Goal: Task Accomplishment & Management: Complete application form

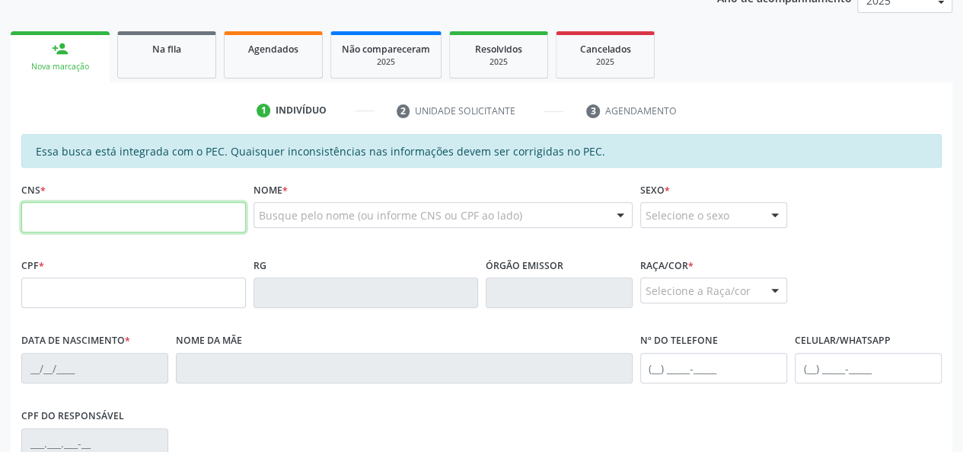
scroll to position [152, 0]
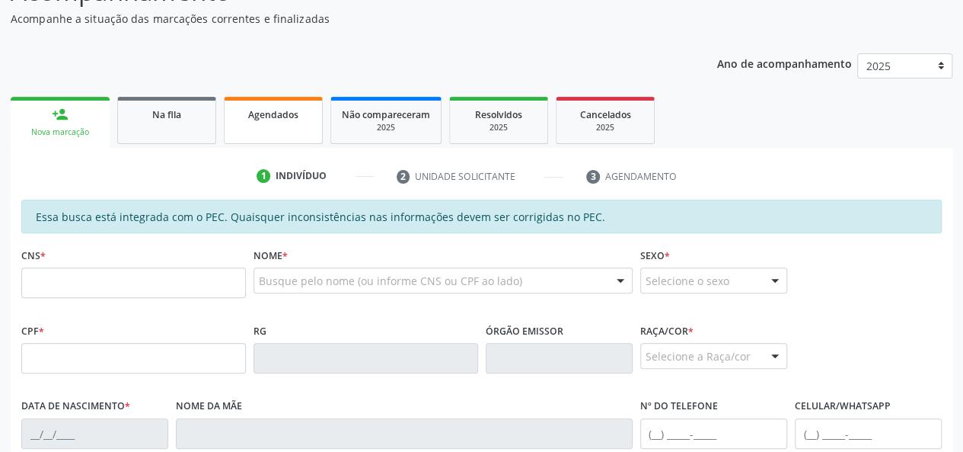
click at [288, 117] on span "Agendados" at bounding box center [273, 114] width 50 height 13
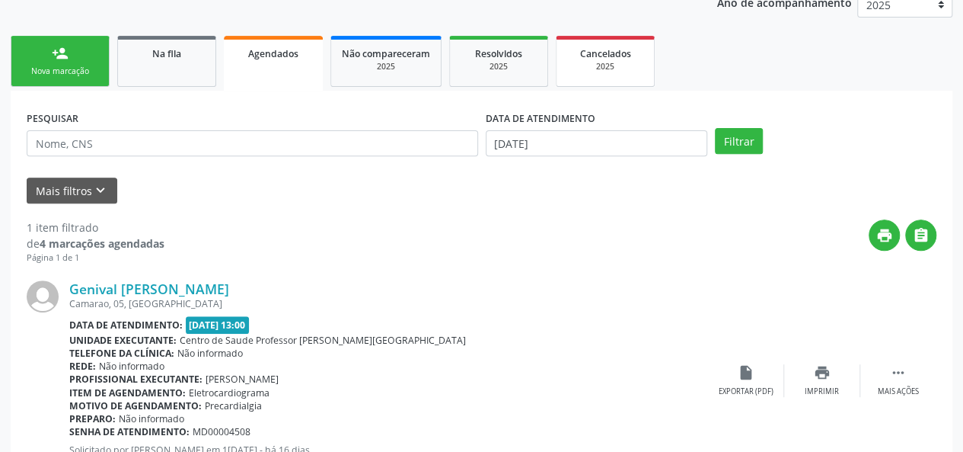
scroll to position [283, 0]
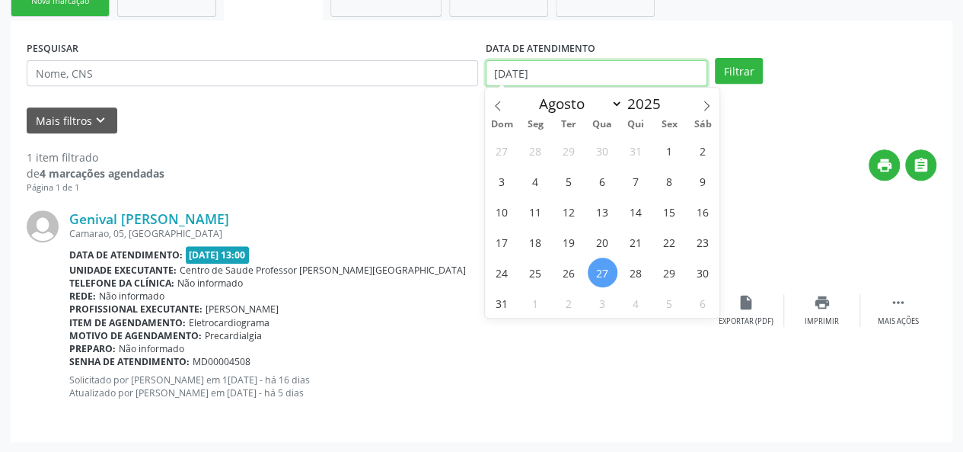
click at [634, 73] on input "[DATE]" at bounding box center [597, 73] width 222 height 26
click at [661, 151] on span "1" at bounding box center [670, 151] width 30 height 30
type input "[DATE]"
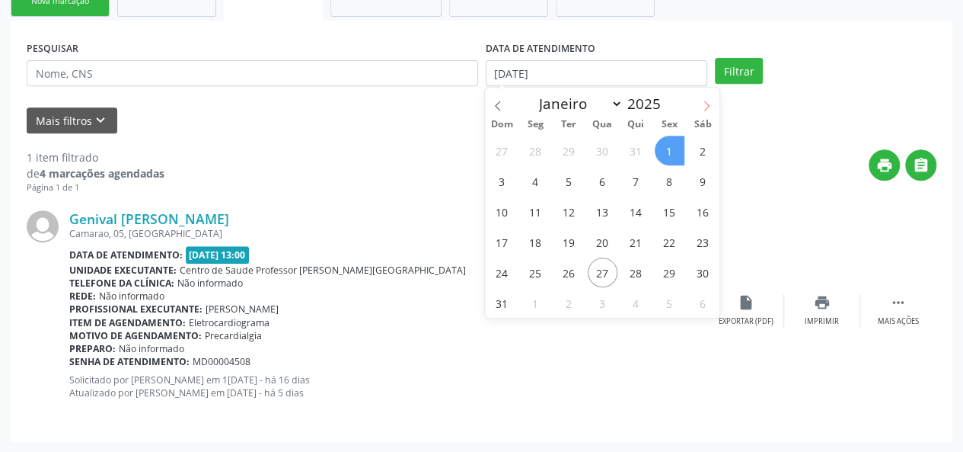
click at [706, 102] on icon at bounding box center [706, 106] width 5 height 10
select select "8"
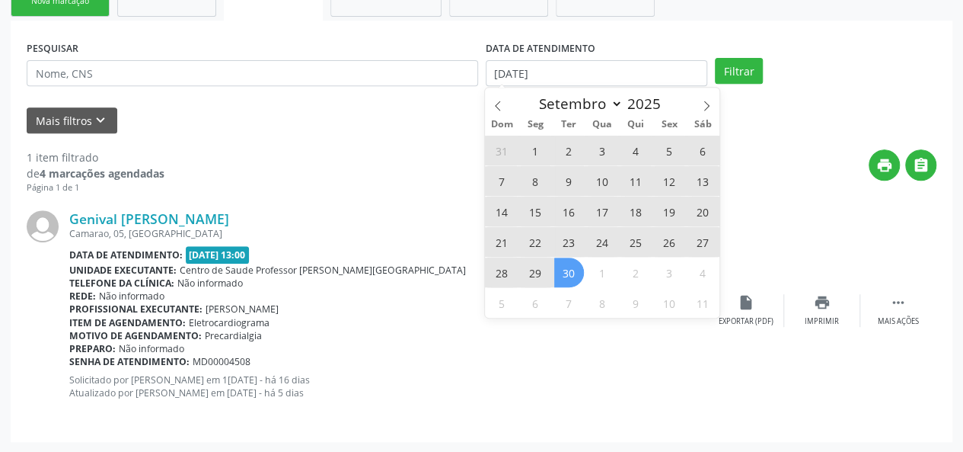
drag, startPoint x: 568, startPoint y: 281, endPoint x: 588, endPoint y: 281, distance: 19.8
click at [568, 281] on span "30" at bounding box center [569, 272] width 30 height 30
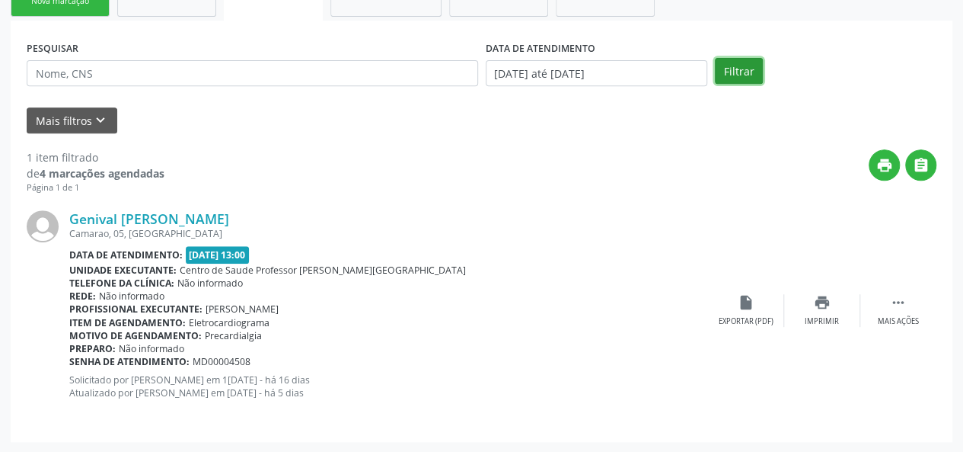
click at [737, 72] on button "Filtrar" at bounding box center [739, 71] width 48 height 26
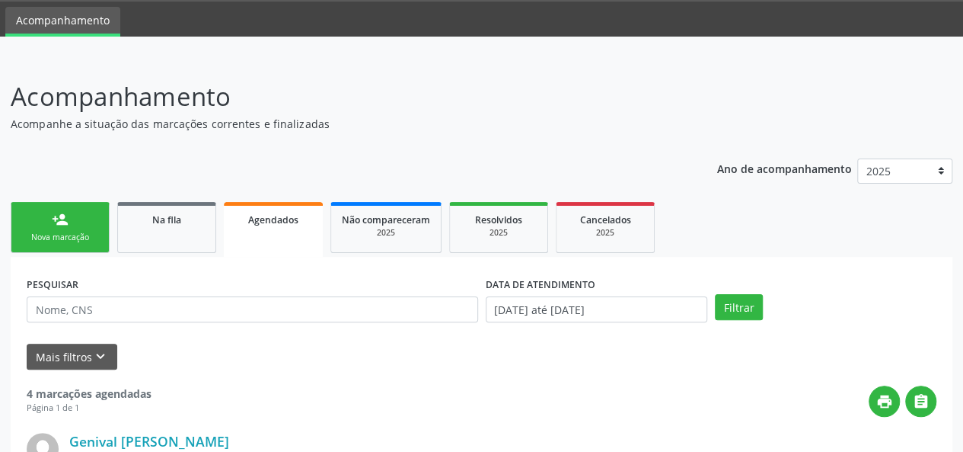
scroll to position [0, 0]
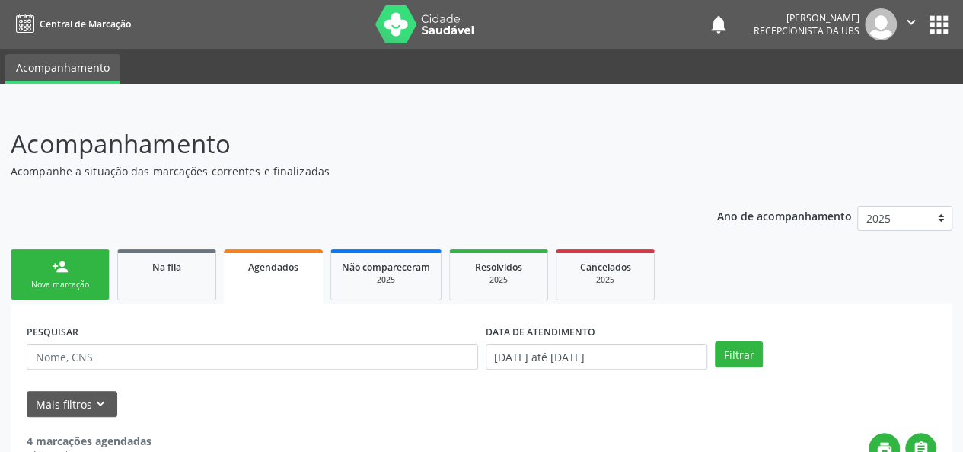
click at [49, 262] on link "person_add Nova marcação" at bounding box center [60, 274] width 99 height 51
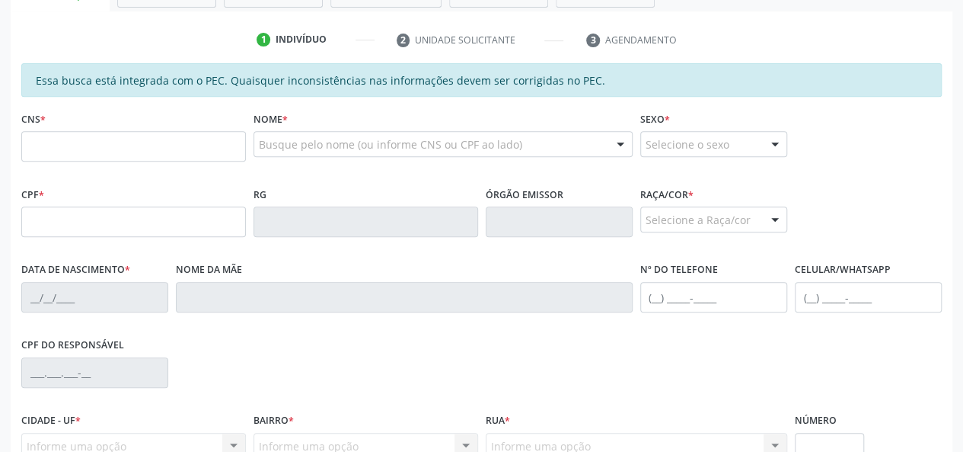
scroll to position [305, 0]
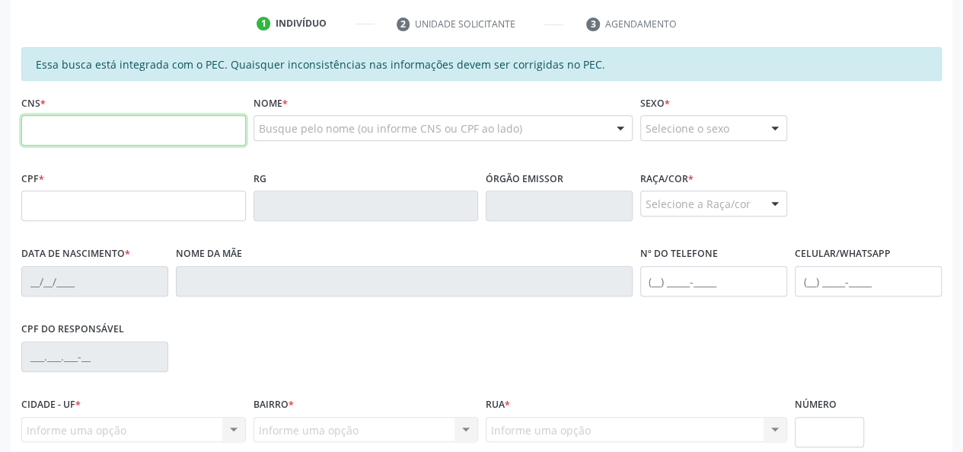
click at [65, 129] on input "text" at bounding box center [133, 130] width 225 height 30
type input "898 0061 9552 2661"
type input "171.721.694-33"
type input "[DATE]"
type input "[PERSON_NAME]"
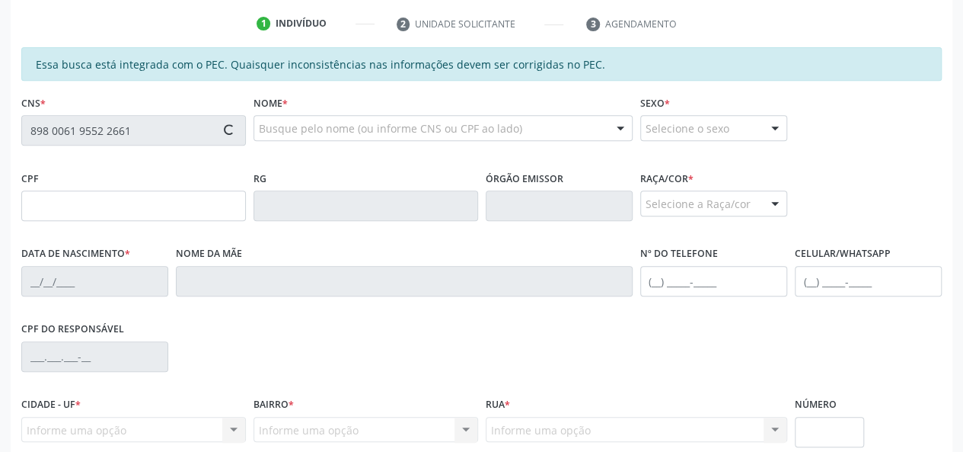
type input "[PHONE_NUMBER]"
type input "4"
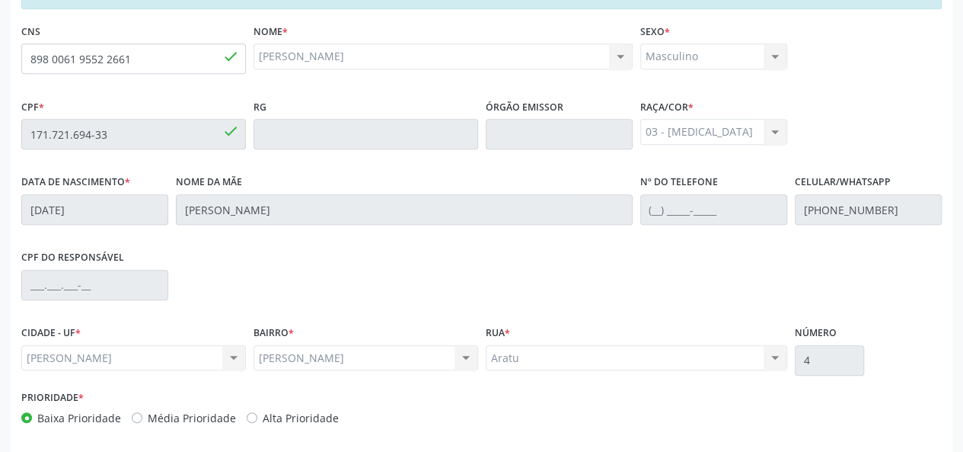
scroll to position [438, 0]
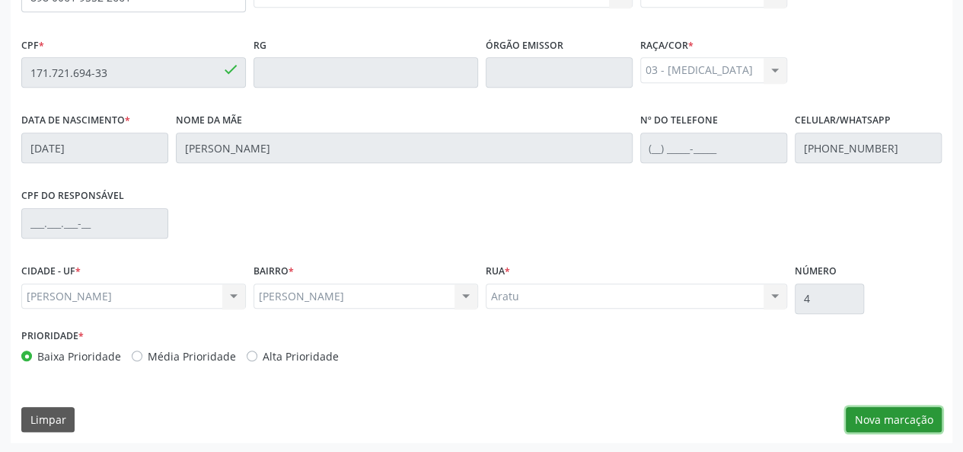
click at [899, 419] on button "Nova marcação" at bounding box center [894, 420] width 96 height 26
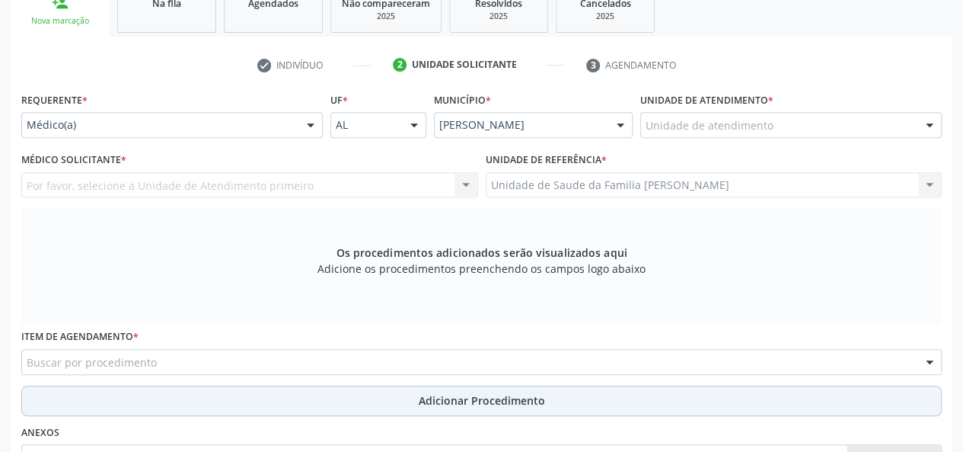
scroll to position [233, 0]
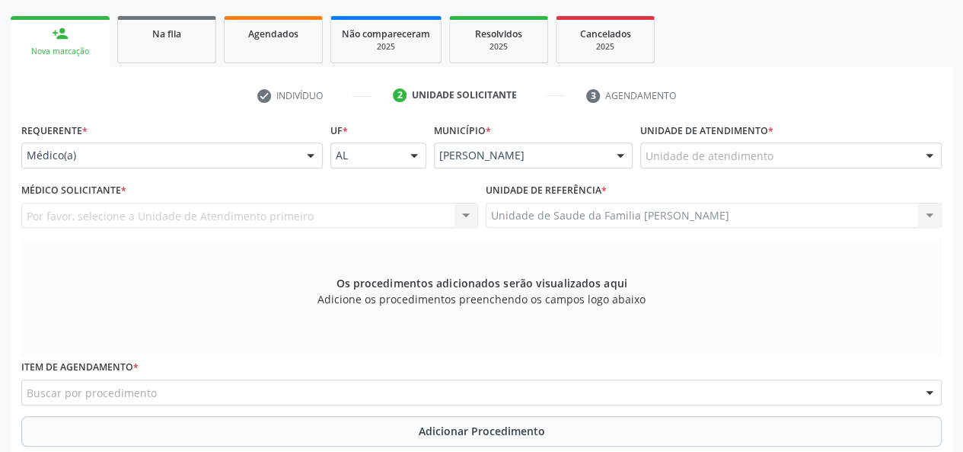
click at [779, 155] on div "Unidade de atendimento" at bounding box center [791, 155] width 302 height 26
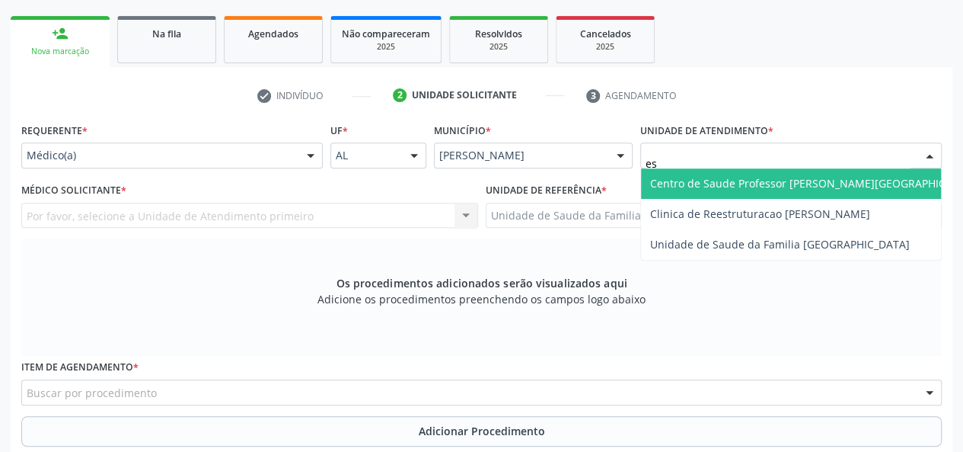
type input "est"
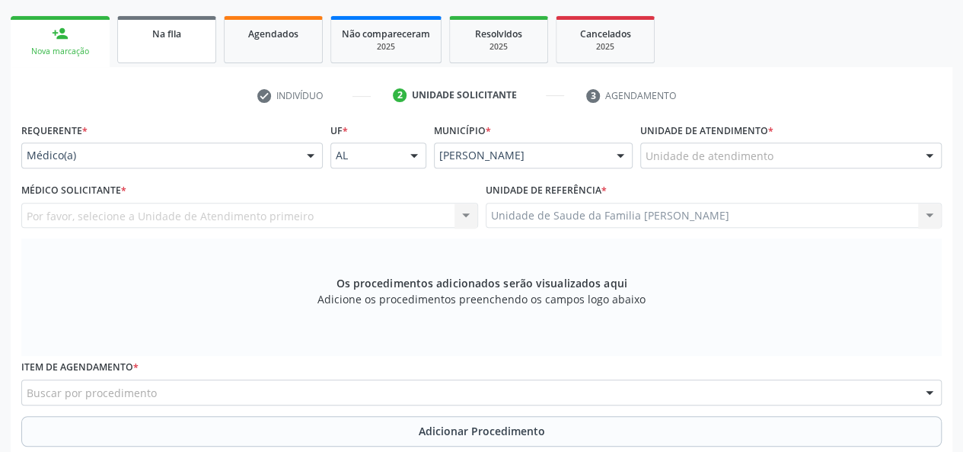
click at [203, 39] on div "Na fila" at bounding box center [167, 33] width 76 height 16
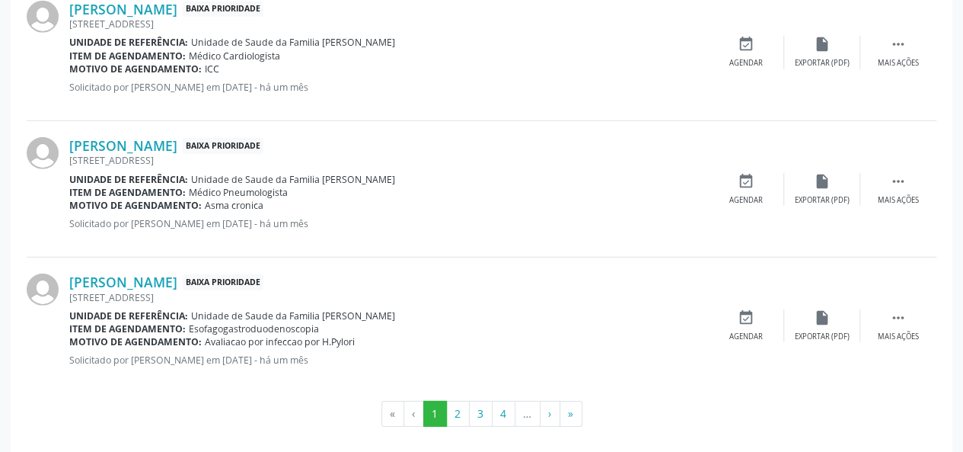
scroll to position [2149, 0]
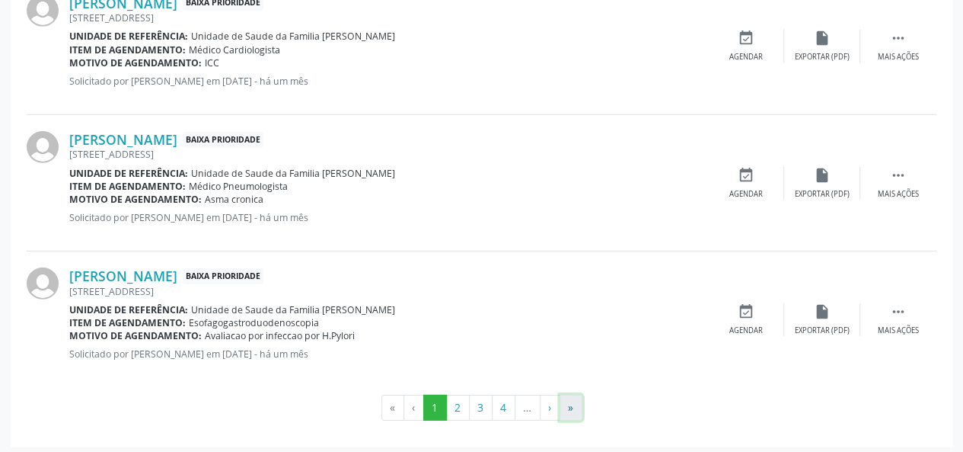
click at [568, 404] on button "»" at bounding box center [571, 407] width 23 height 26
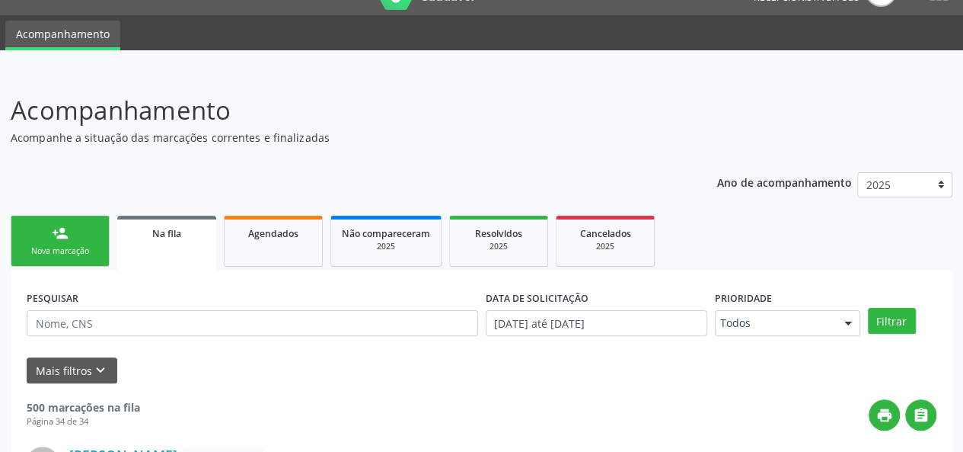
scroll to position [0, 0]
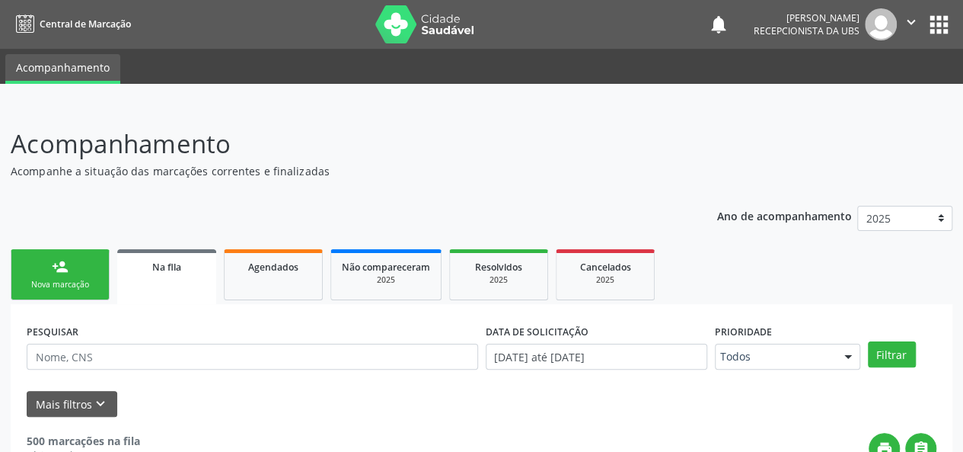
click at [50, 271] on link "person_add Nova marcação" at bounding box center [60, 274] width 99 height 51
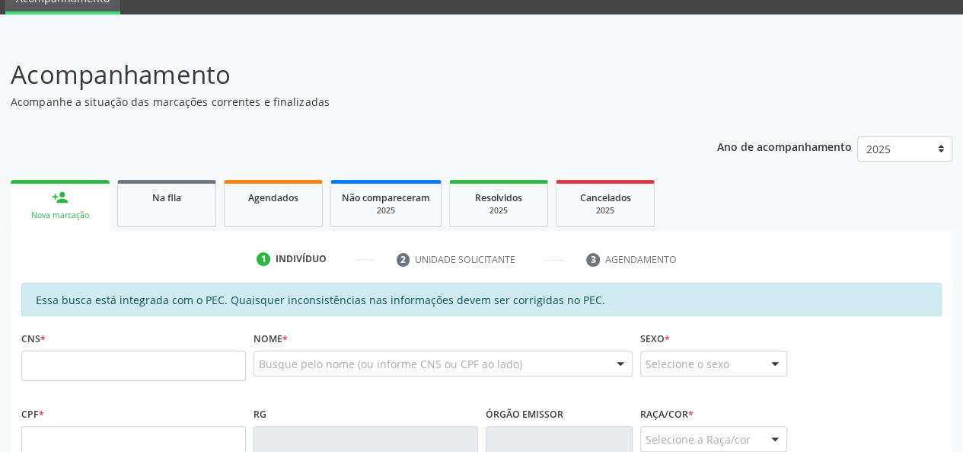
scroll to position [152, 0]
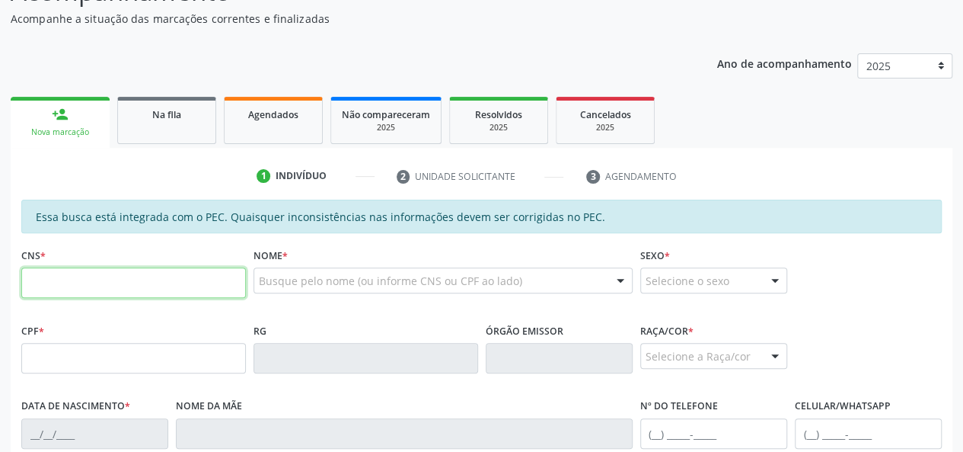
click at [67, 279] on input "text" at bounding box center [133, 282] width 225 height 30
type input "898 0061 9552 2661"
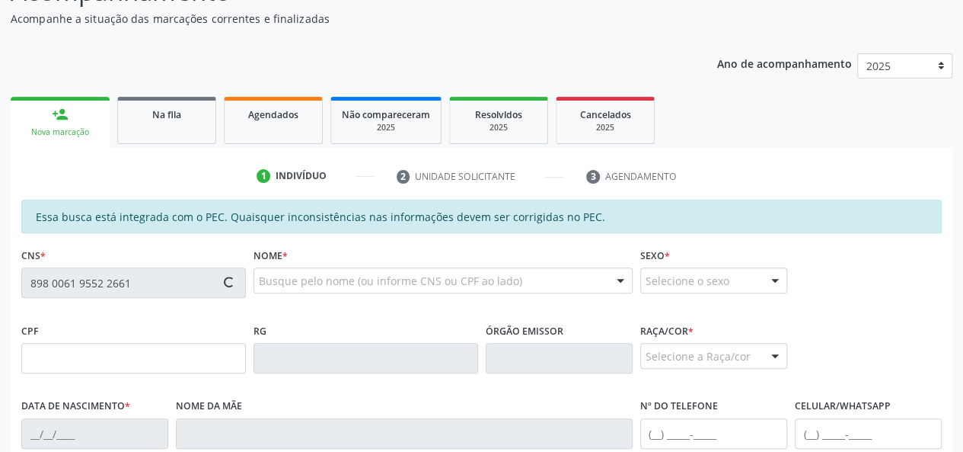
type input "171.721.694-33"
type input "[DATE]"
type input "[PERSON_NAME]"
type input "[PHONE_NUMBER]"
type input "4"
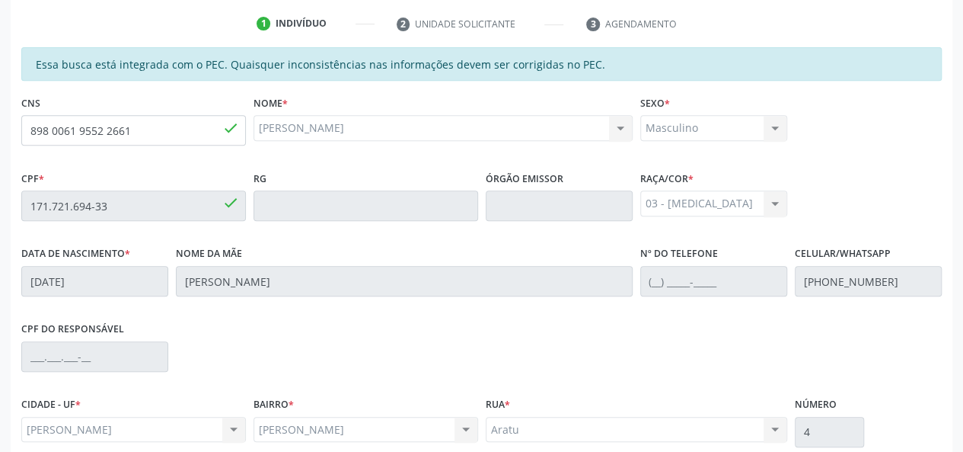
scroll to position [438, 0]
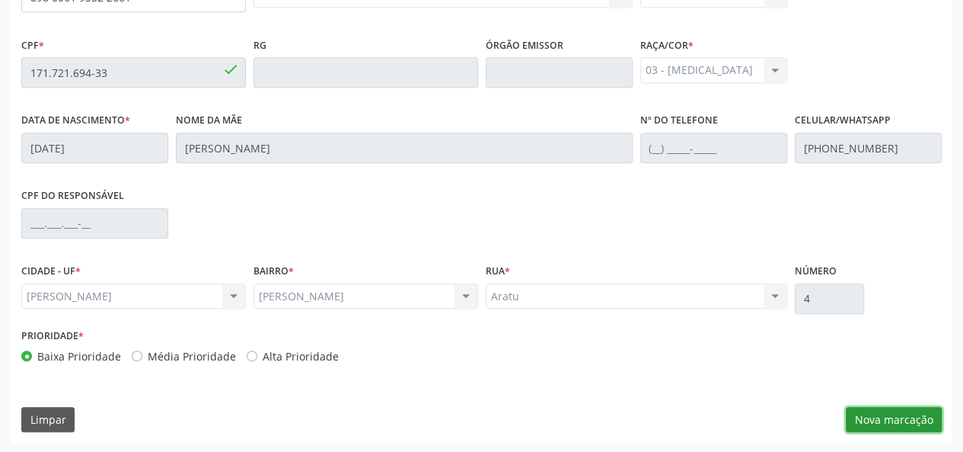
click at [918, 417] on button "Nova marcação" at bounding box center [894, 420] width 96 height 26
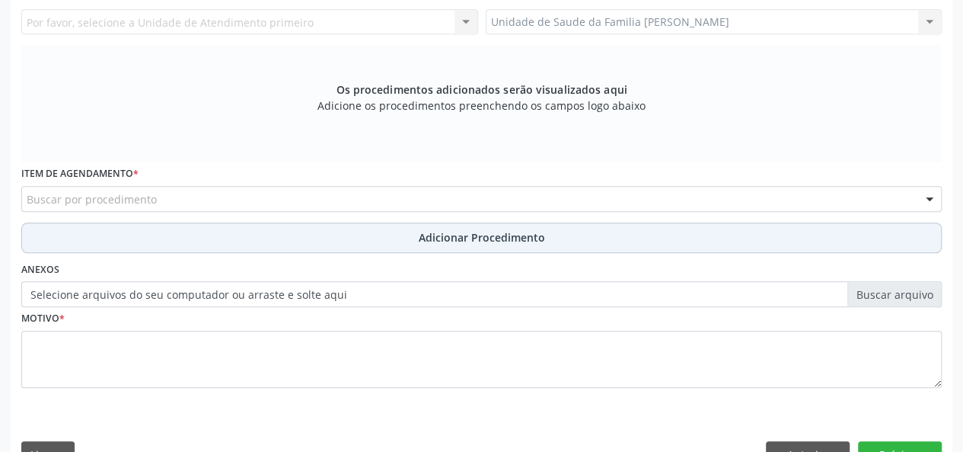
scroll to position [209, 0]
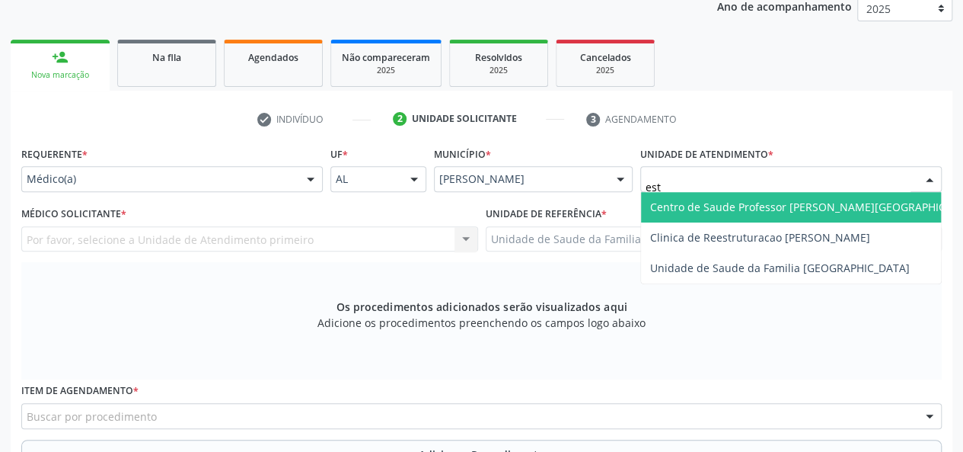
type input "esta"
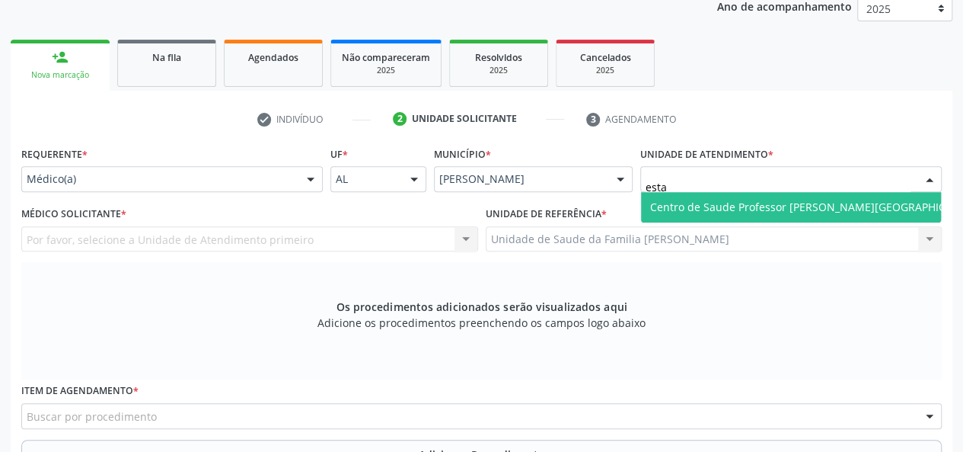
click at [700, 200] on span "Centro de Saude Professor [PERSON_NAME][GEOGRAPHIC_DATA]" at bounding box center [815, 207] width 331 height 14
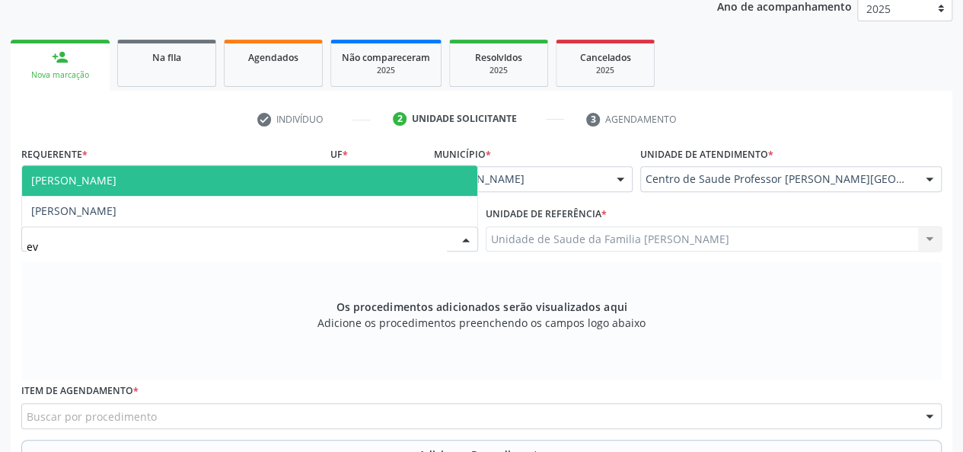
type input "eve"
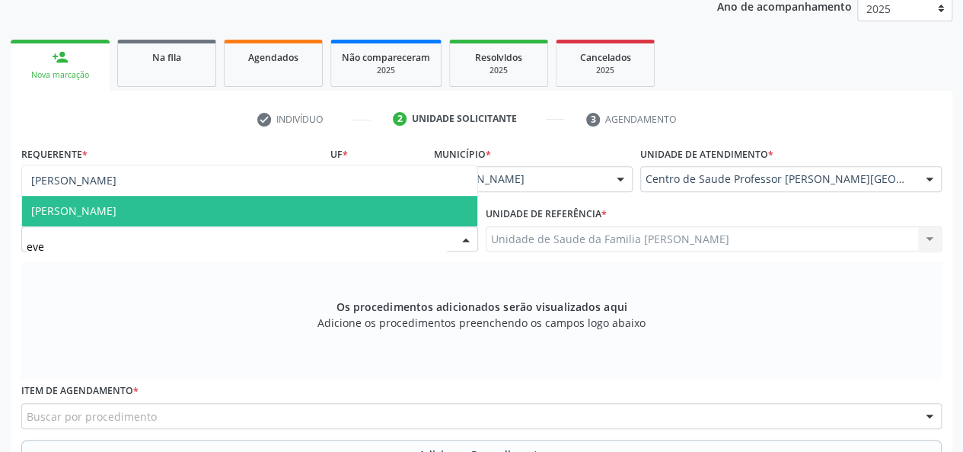
click at [69, 208] on span "[PERSON_NAME]" at bounding box center [73, 210] width 85 height 14
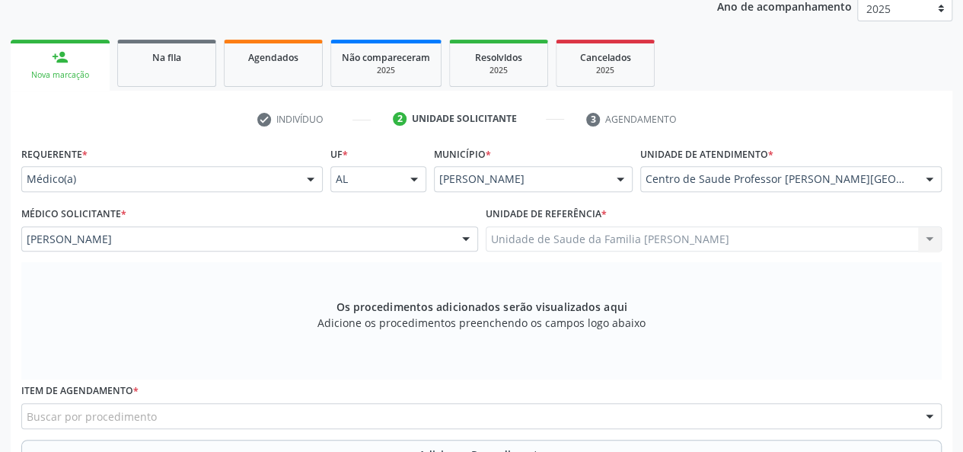
scroll to position [286, 0]
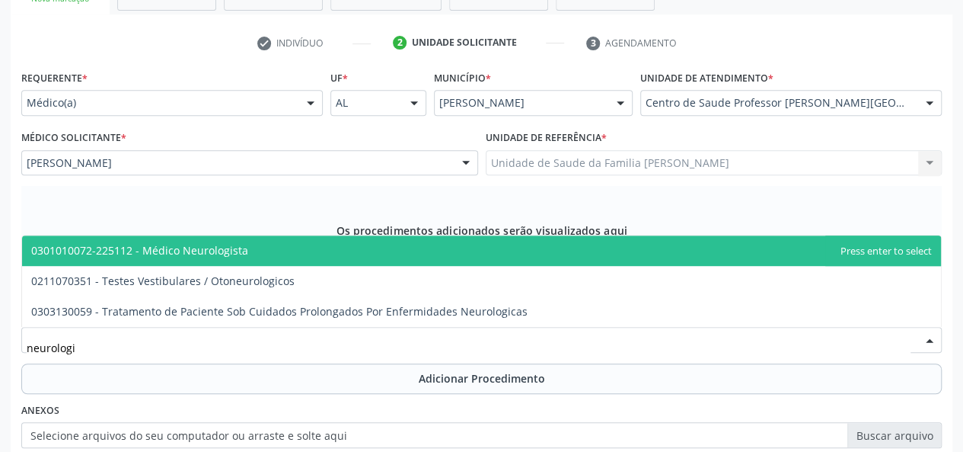
type input "neurologis"
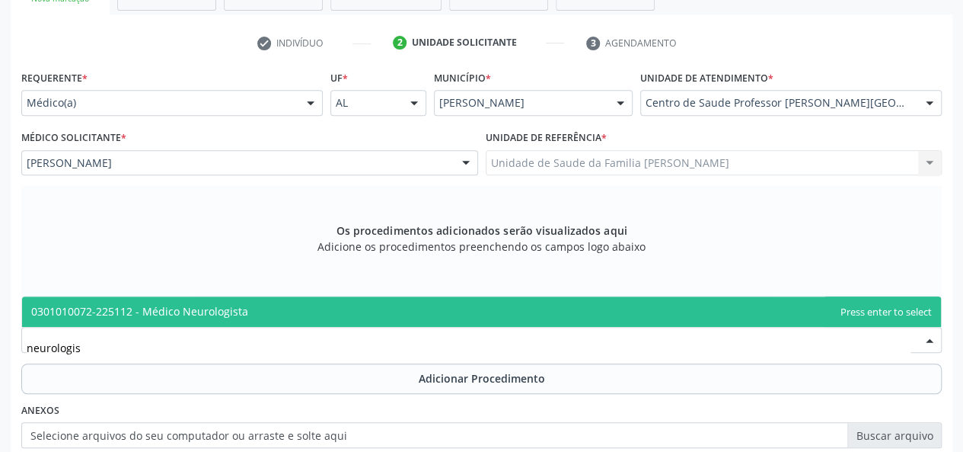
click at [214, 304] on span "0301010072-225112 - Médico Neurologista" at bounding box center [139, 311] width 217 height 14
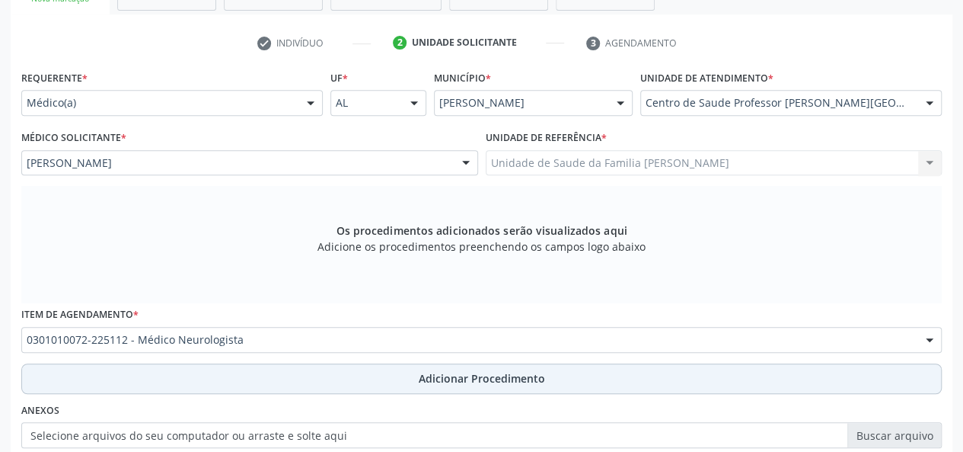
click at [429, 372] on span "Adicionar Procedimento" at bounding box center [482, 378] width 126 height 16
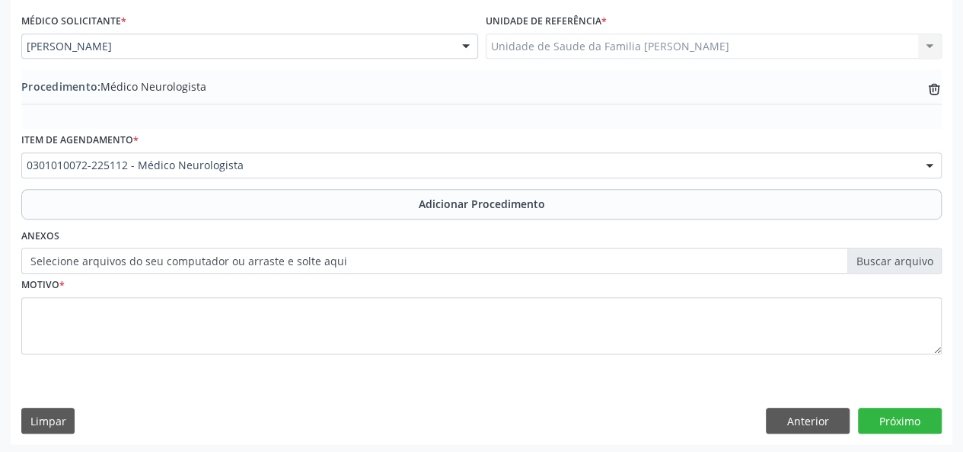
scroll to position [404, 0]
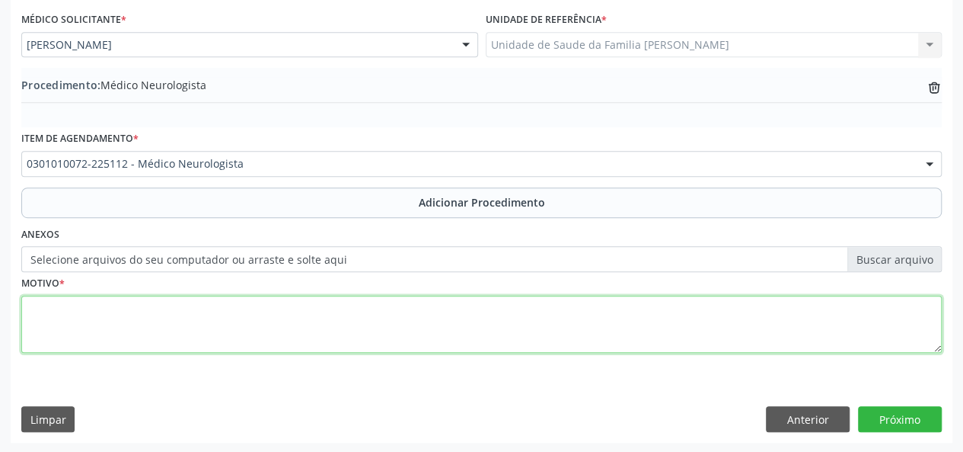
click at [39, 311] on textarea at bounding box center [481, 324] width 921 height 58
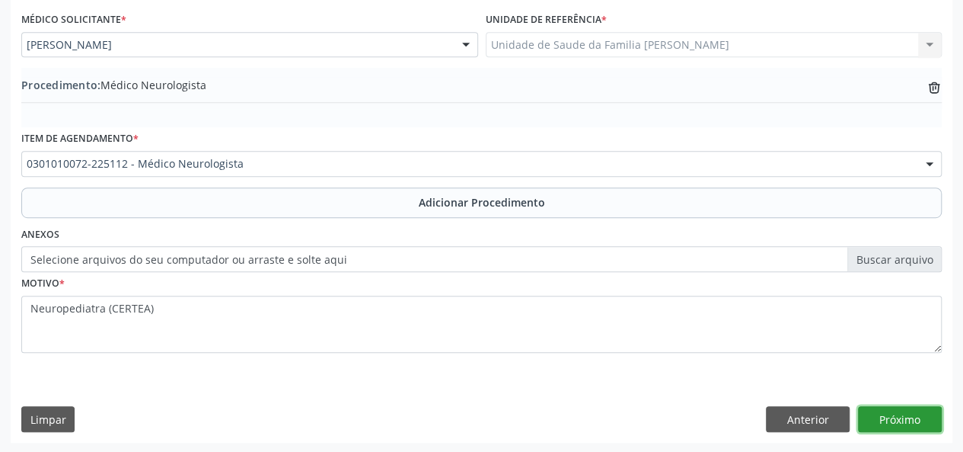
click at [883, 407] on button "Próximo" at bounding box center [900, 419] width 84 height 26
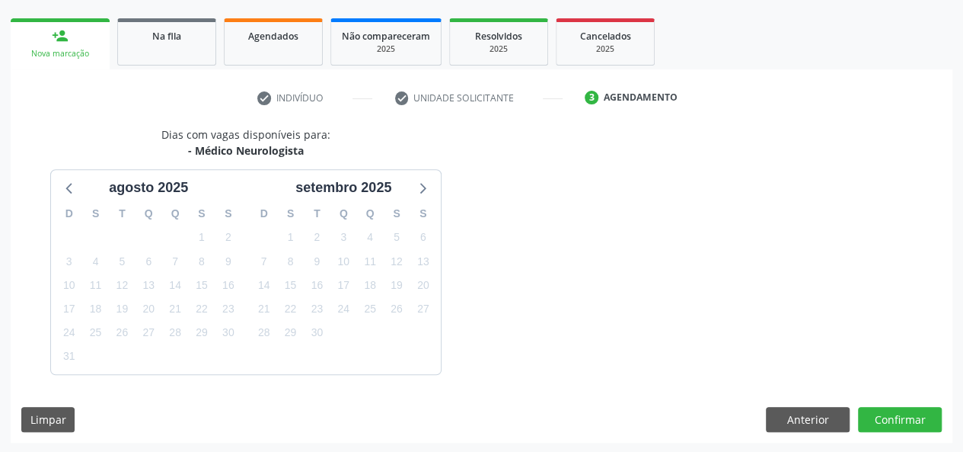
scroll to position [276, 0]
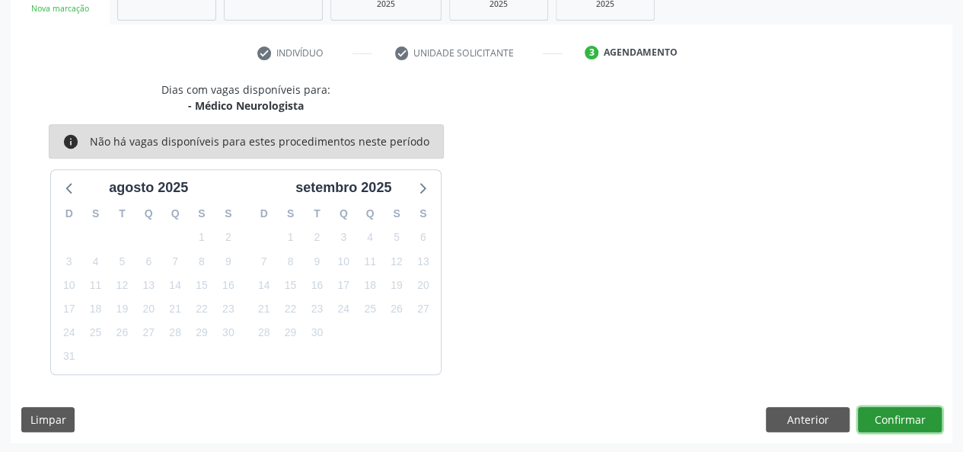
click at [899, 410] on button "Confirmar" at bounding box center [900, 420] width 84 height 26
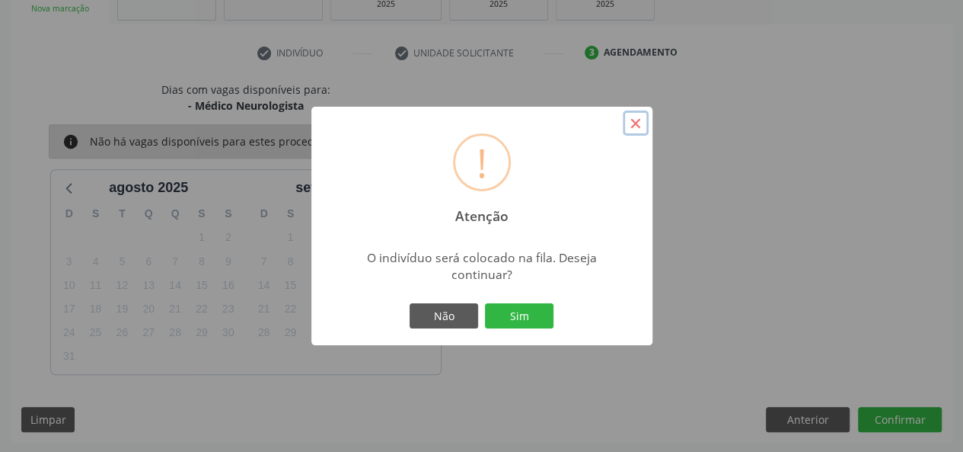
click at [635, 120] on button "×" at bounding box center [636, 123] width 26 height 26
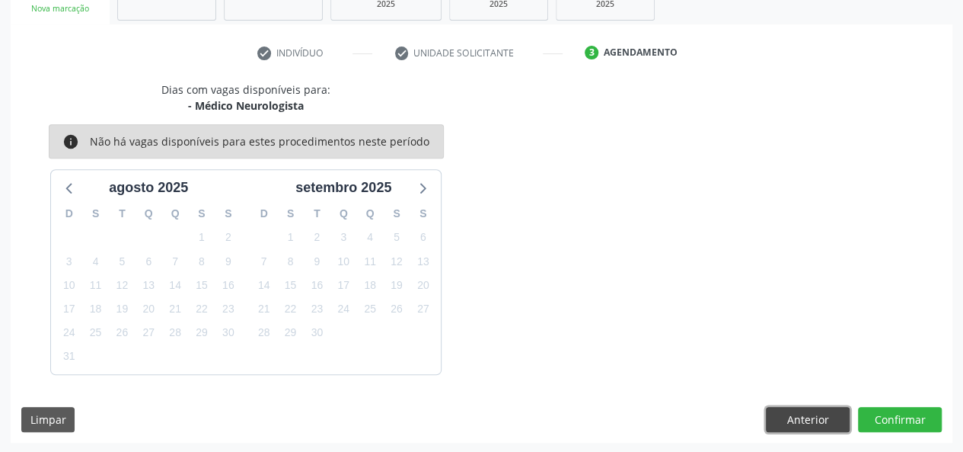
click at [806, 411] on button "Anterior" at bounding box center [808, 420] width 84 height 26
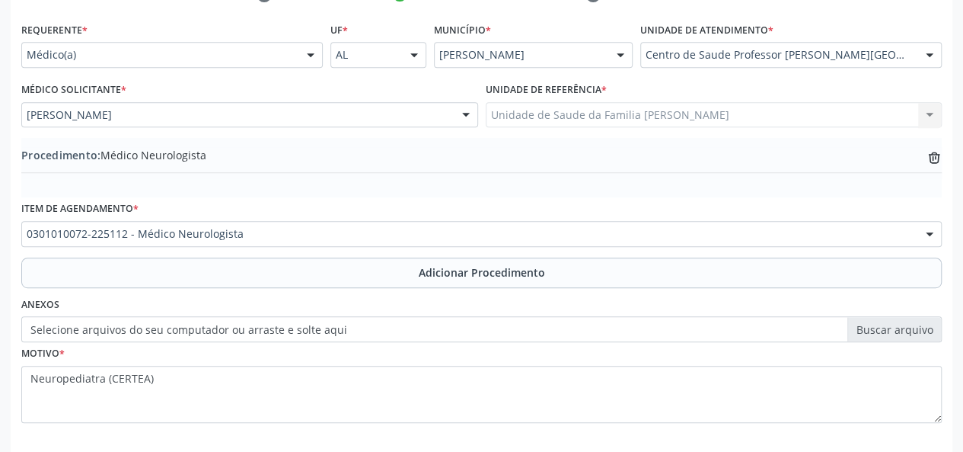
scroll to position [404, 0]
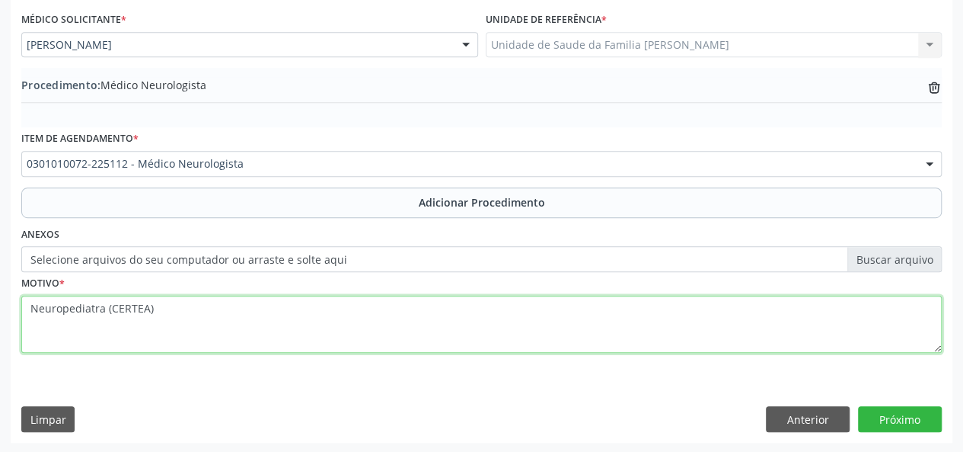
click at [161, 315] on textarea "Neuropediatra (CERTEA)" at bounding box center [481, 324] width 921 height 58
click at [192, 308] on textarea "Neuropediatra (CERTEA). F 84.9 +51.3 + F50.0" at bounding box center [481, 324] width 921 height 58
type textarea "Neuropediatra (CERTEA). F 84.9 + F51.3 + F50.0"
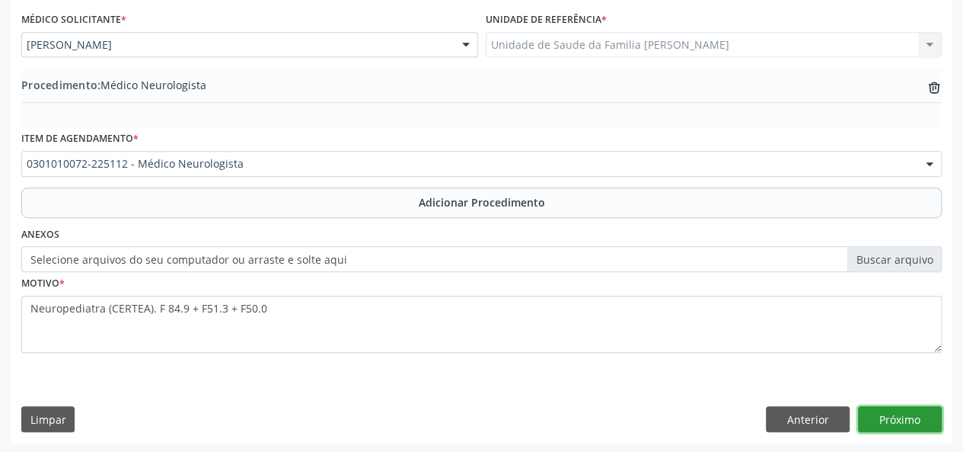
click at [927, 424] on button "Próximo" at bounding box center [900, 419] width 84 height 26
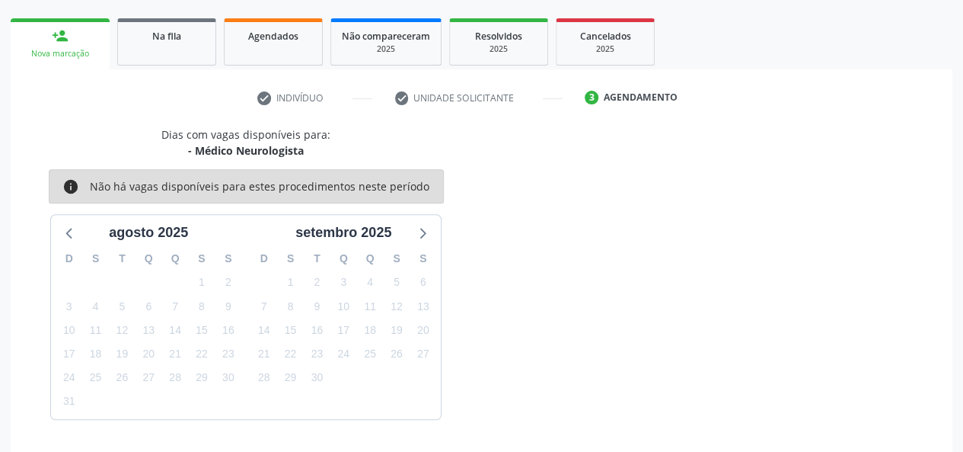
scroll to position [276, 0]
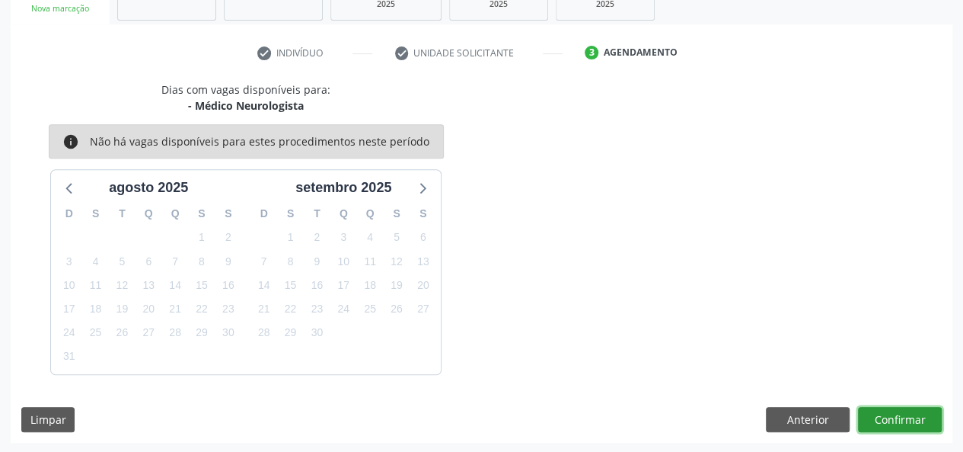
click at [927, 424] on button "Confirmar" at bounding box center [900, 420] width 84 height 26
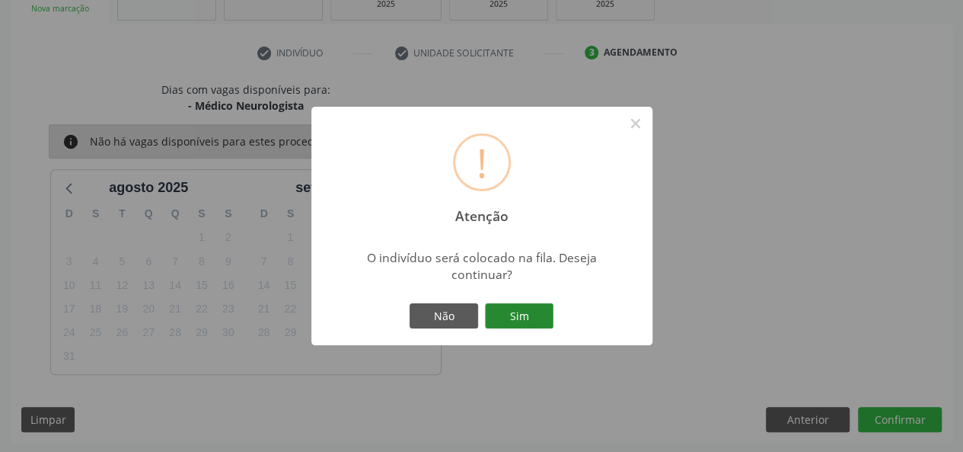
click at [540, 319] on button "Sim" at bounding box center [519, 316] width 69 height 26
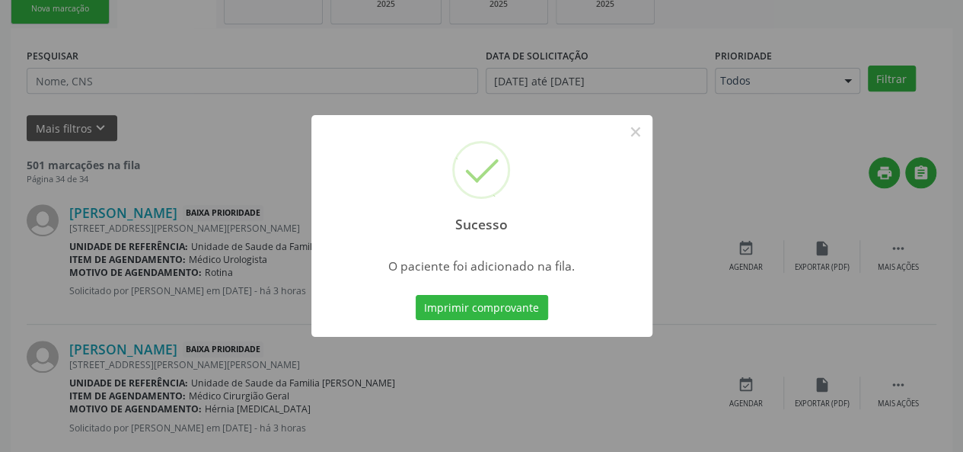
scroll to position [72, 0]
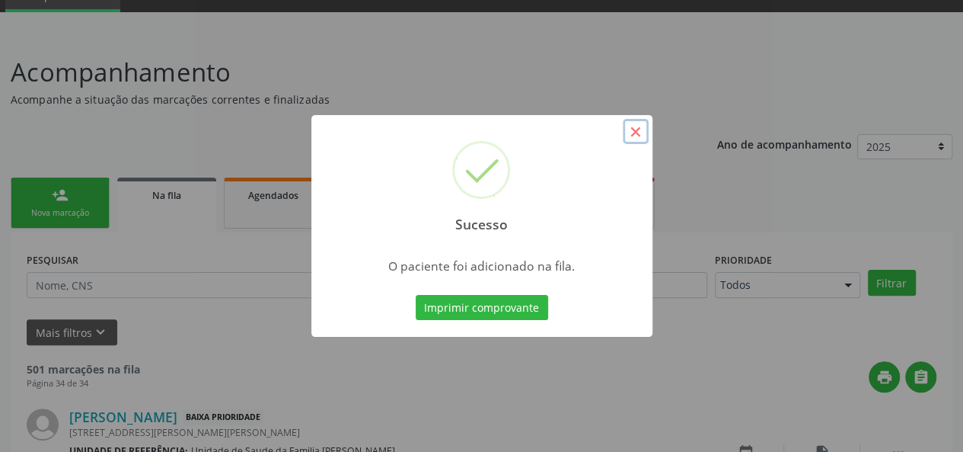
click at [643, 129] on button "×" at bounding box center [636, 132] width 26 height 26
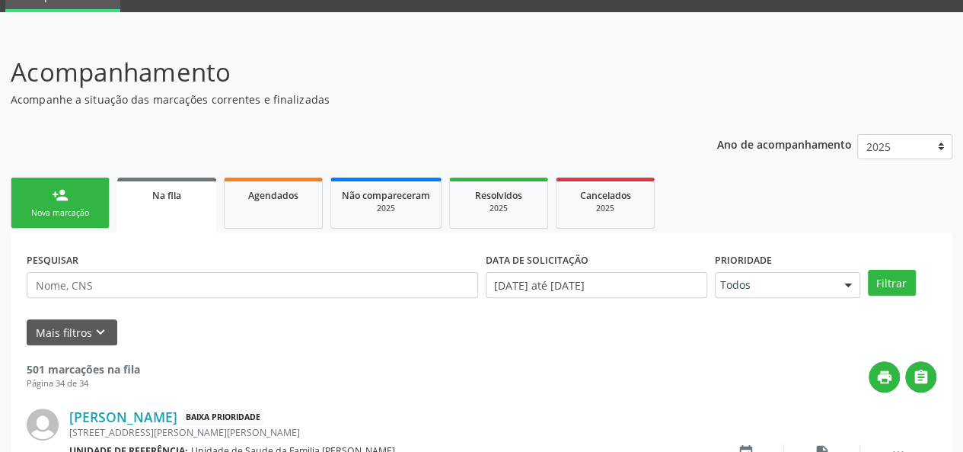
click at [64, 219] on link "person_add Nova marcação" at bounding box center [60, 202] width 99 height 51
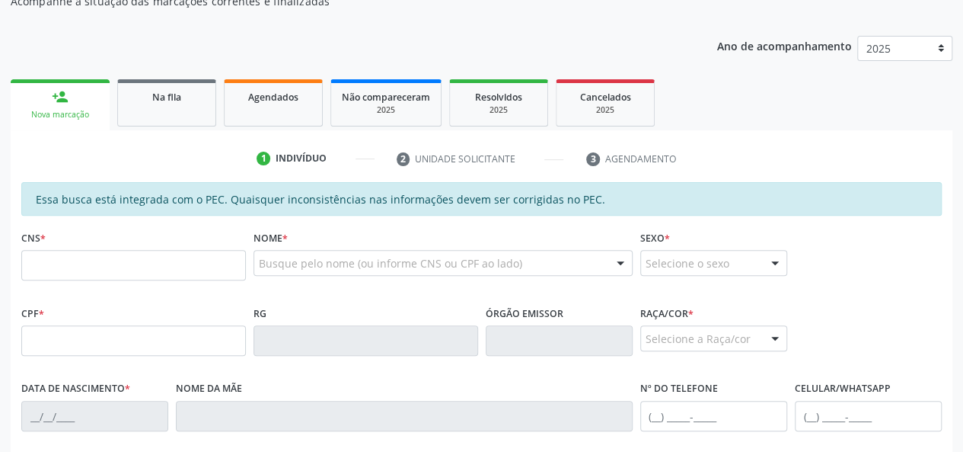
scroll to position [300, 0]
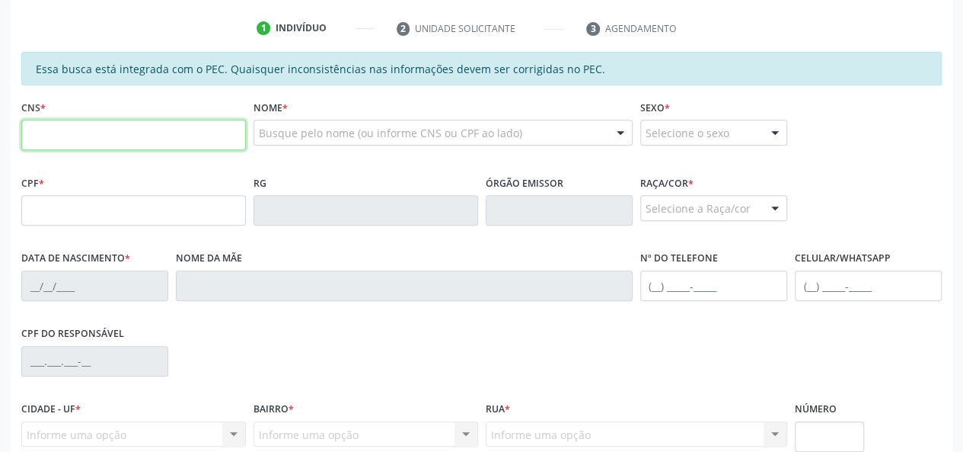
click at [62, 132] on input "text" at bounding box center [133, 135] width 225 height 30
type input "704 2067 1097 5881"
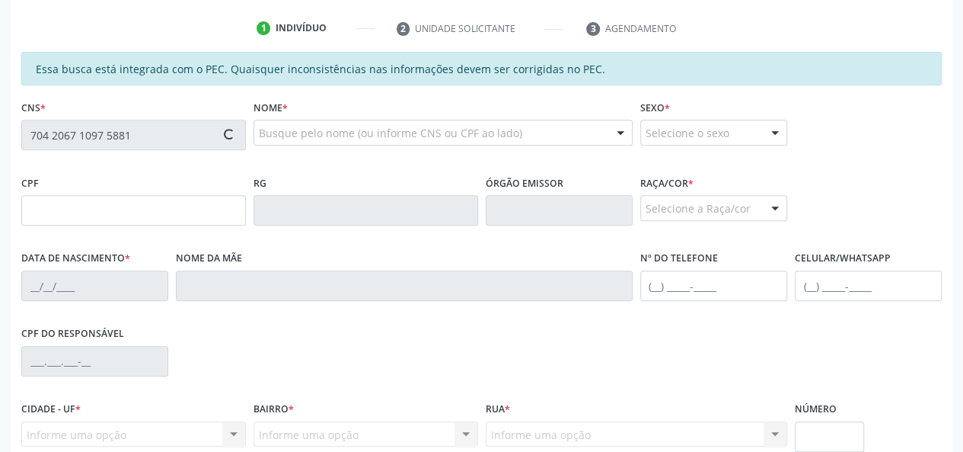
type input "013.529.274-38"
type input "[DATE]"
type input "[PERSON_NAME]"
type input "[PHONE_NUMBER]"
type input "31"
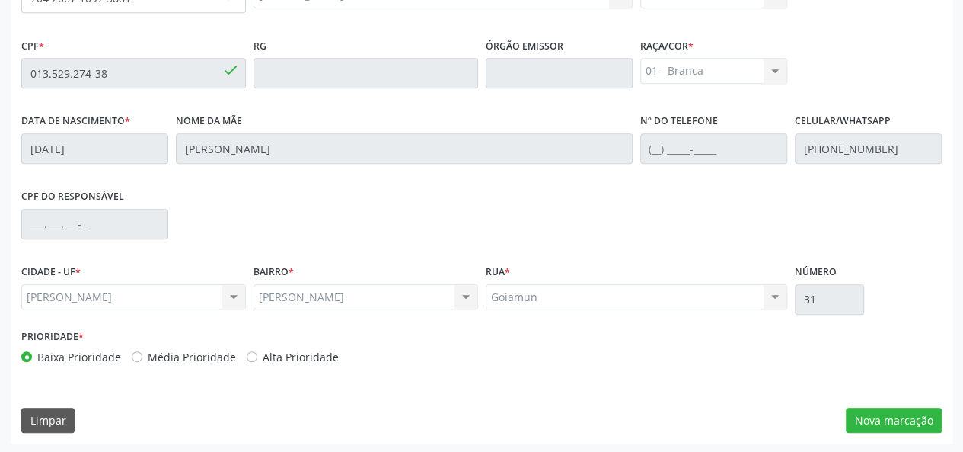
scroll to position [438, 0]
click at [889, 429] on button "Nova marcação" at bounding box center [894, 420] width 96 height 26
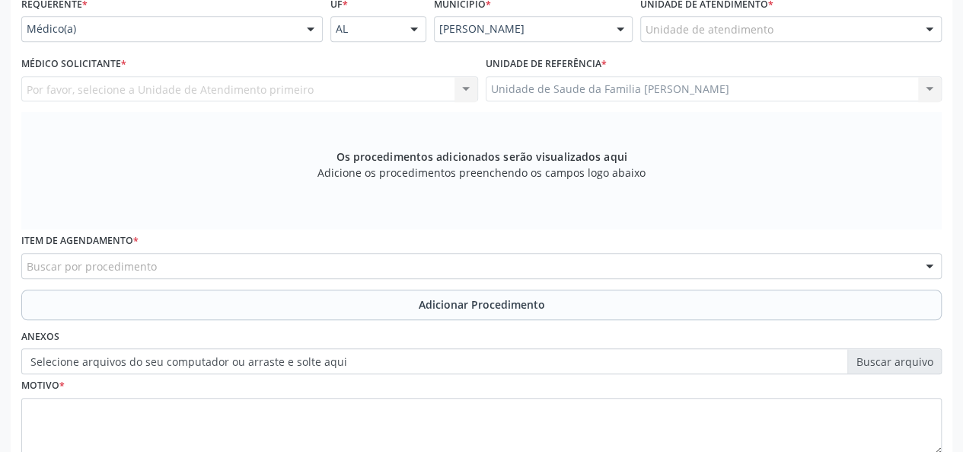
scroll to position [286, 0]
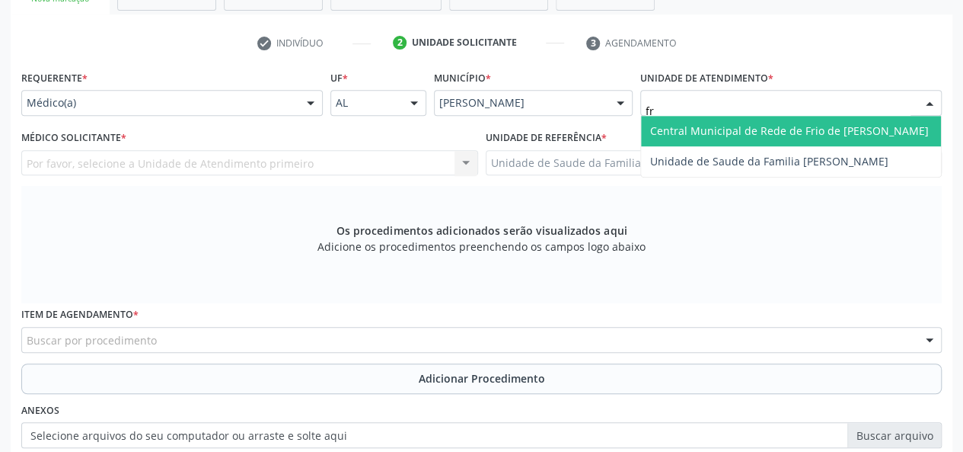
type input "fra"
click at [672, 124] on span "Unidade de Saude da Familia [PERSON_NAME]" at bounding box center [769, 130] width 238 height 14
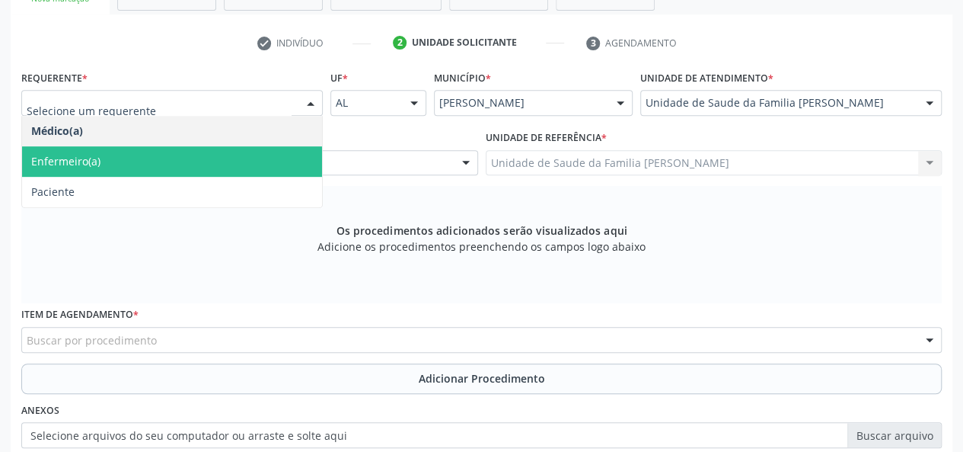
click at [69, 164] on span "Enfermeiro(a)" at bounding box center [65, 161] width 69 height 14
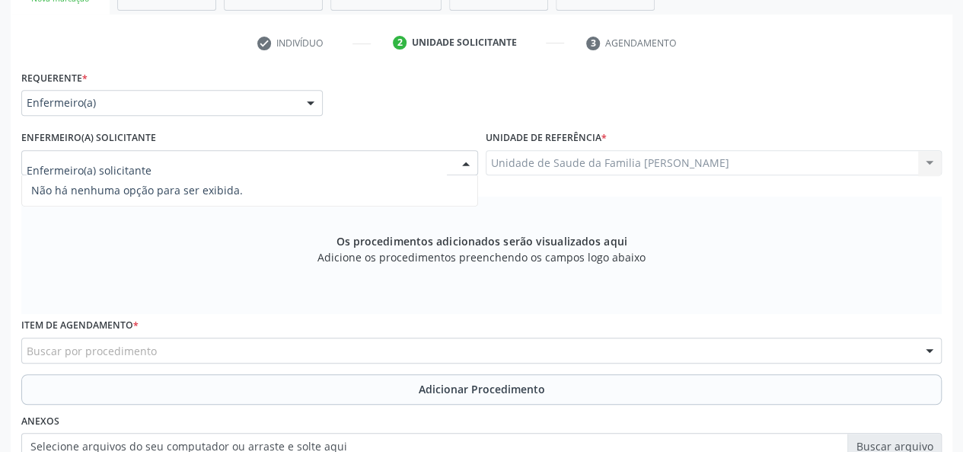
click at [136, 162] on input "text" at bounding box center [237, 170] width 420 height 30
click at [207, 251] on div "Os procedimentos adicionados serão visualizados aqui Adicione os procedimentos …" at bounding box center [481, 254] width 921 height 117
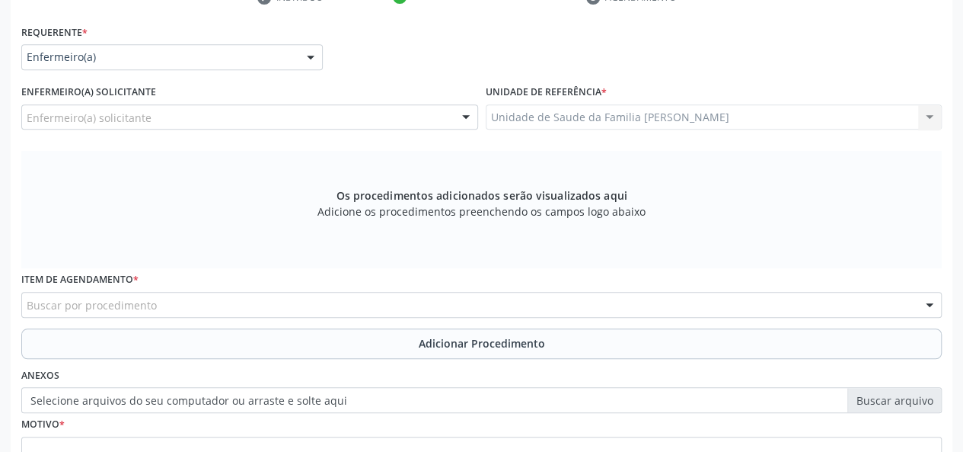
scroll to position [438, 0]
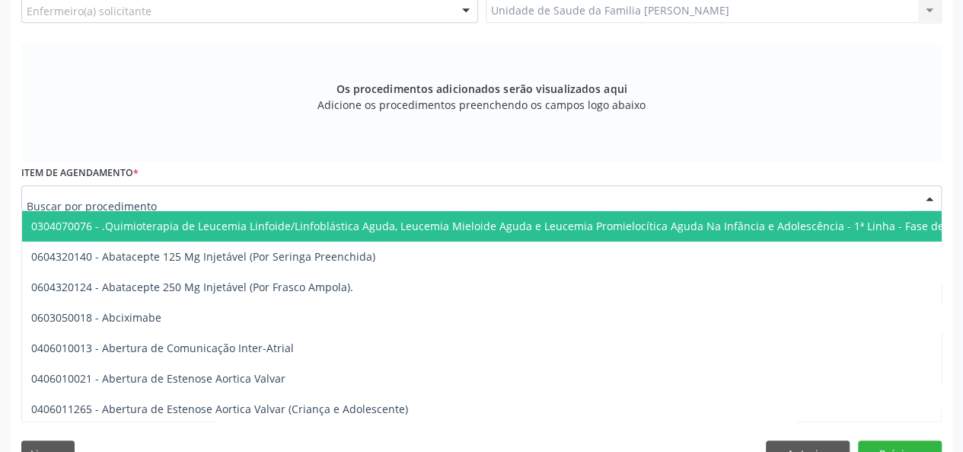
type input "p"
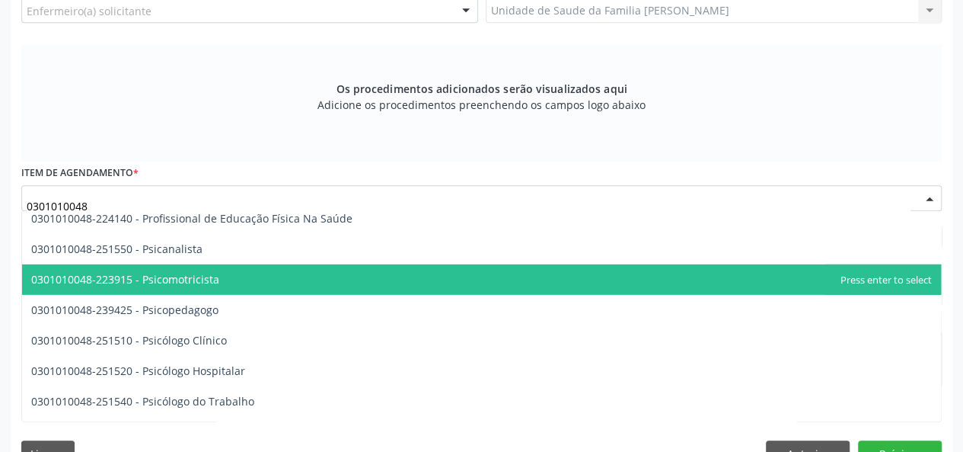
scroll to position [2437, 0]
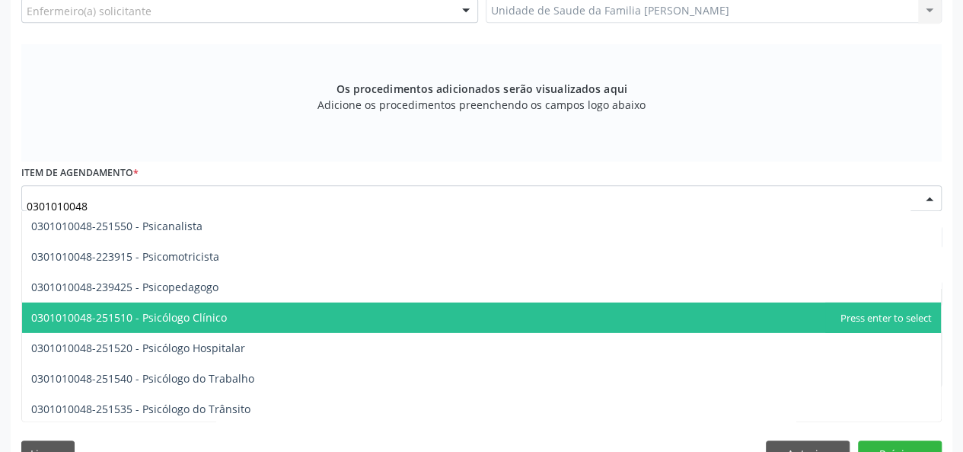
click at [335, 325] on span "0301010048-251510 - Psicólogo Clínico" at bounding box center [481, 317] width 919 height 30
type input "0301010048"
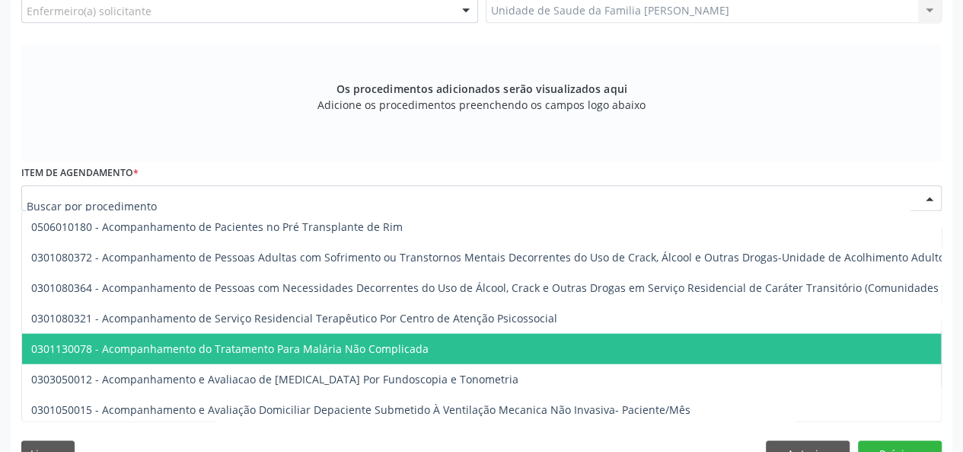
scroll to position [1751, 0]
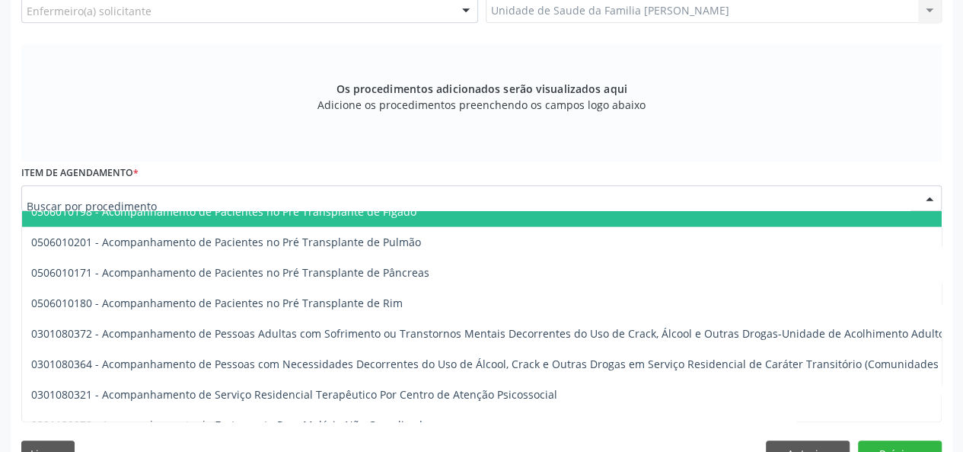
click at [150, 201] on input "text" at bounding box center [469, 205] width 884 height 30
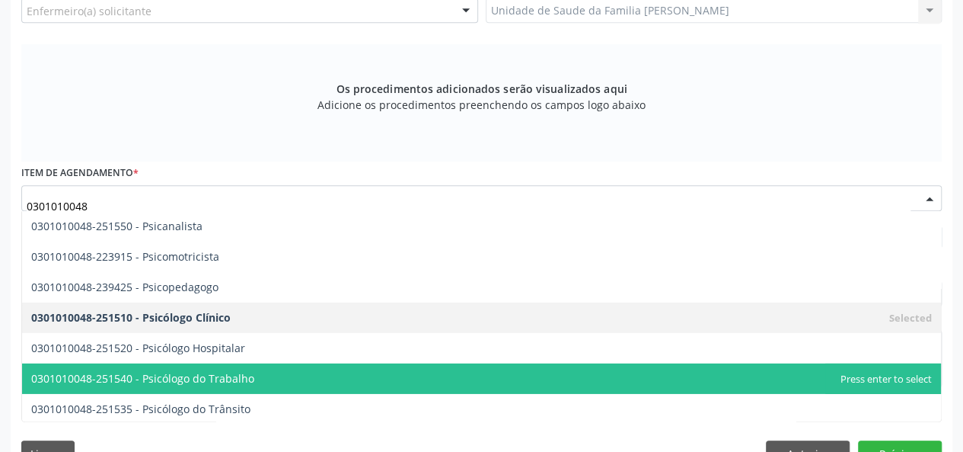
scroll to position [2513, 0]
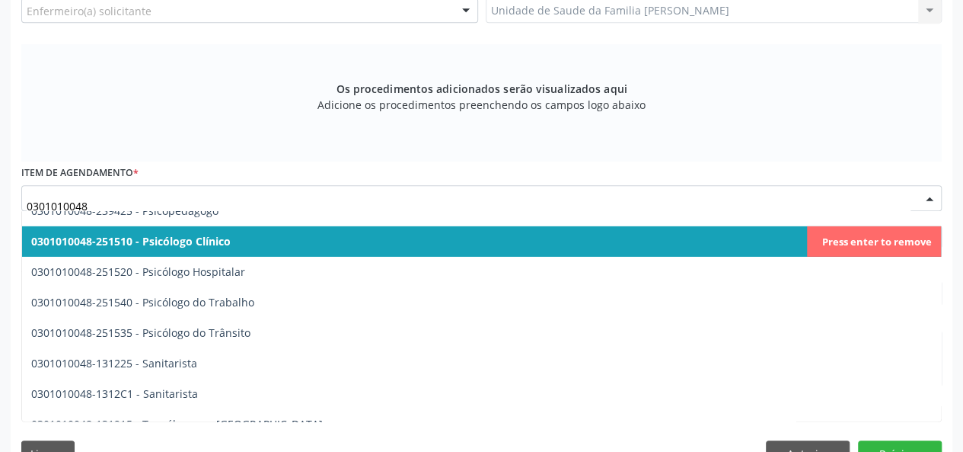
click at [170, 240] on span "0301010048-251510 - Psicólogo Clínico" at bounding box center [131, 241] width 200 height 14
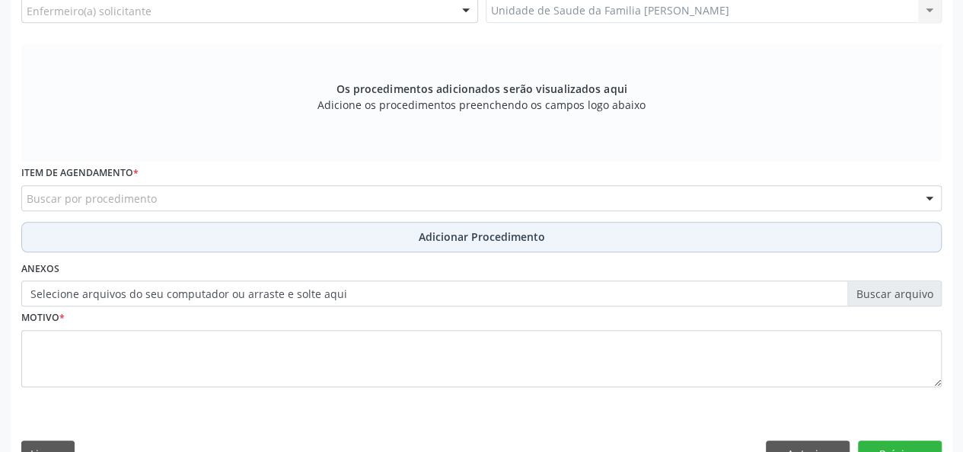
scroll to position [362, 0]
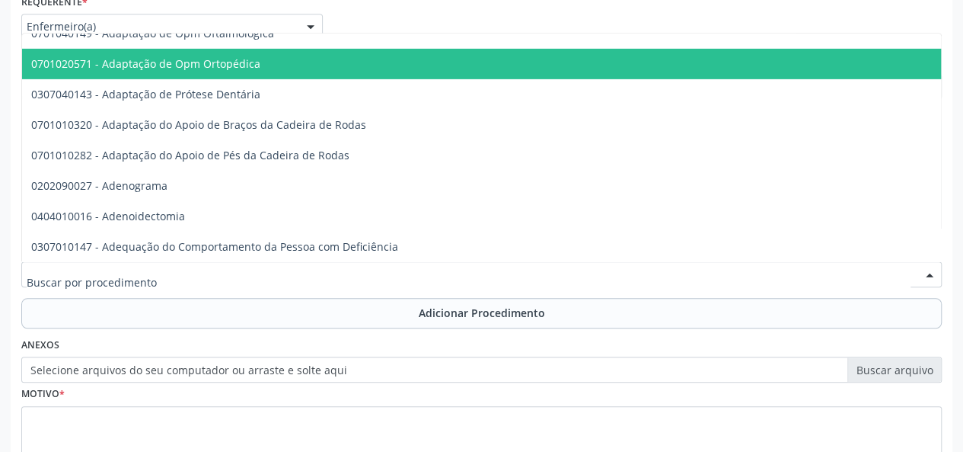
click at [164, 271] on div at bounding box center [481, 274] width 921 height 26
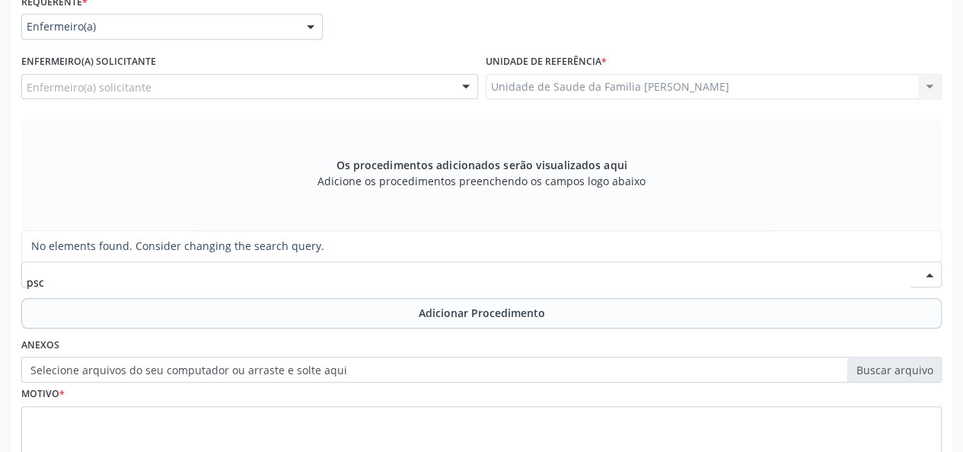
scroll to position [0, 0]
click at [38, 279] on input "pscologo" at bounding box center [469, 282] width 884 height 30
click at [94, 289] on input "psicologo" at bounding box center [469, 282] width 884 height 30
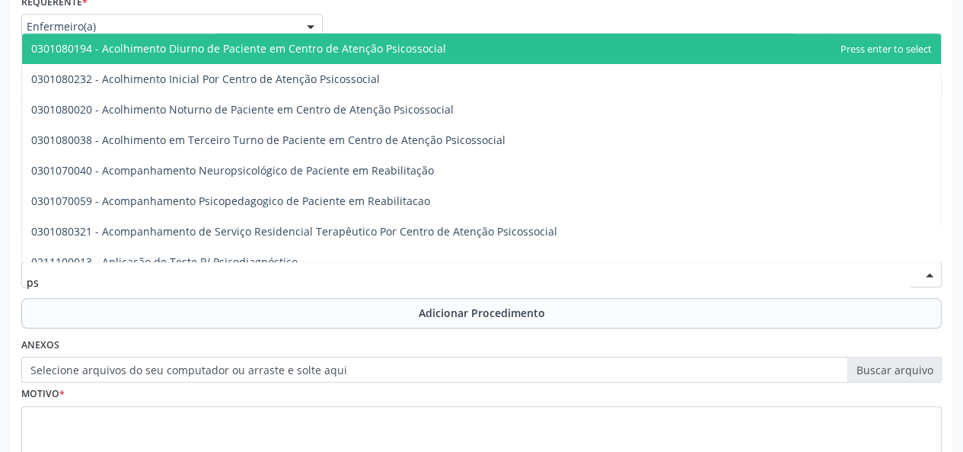
type input "p"
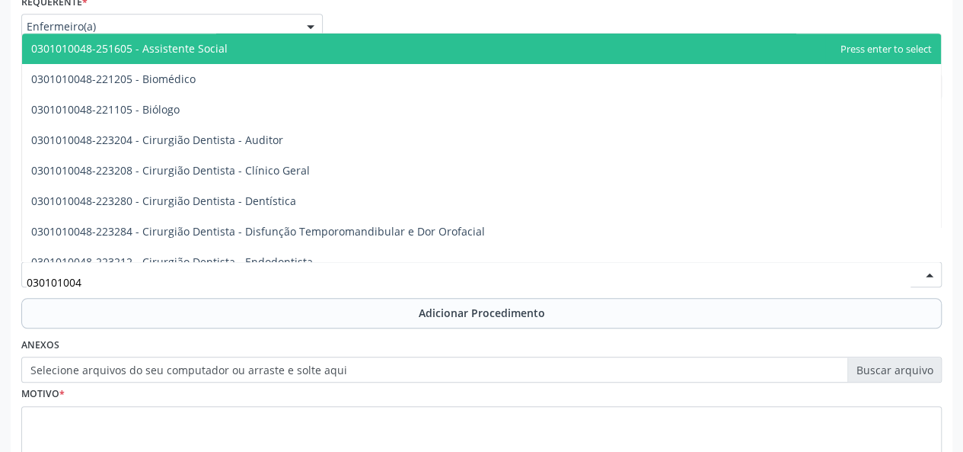
type input "0301010048"
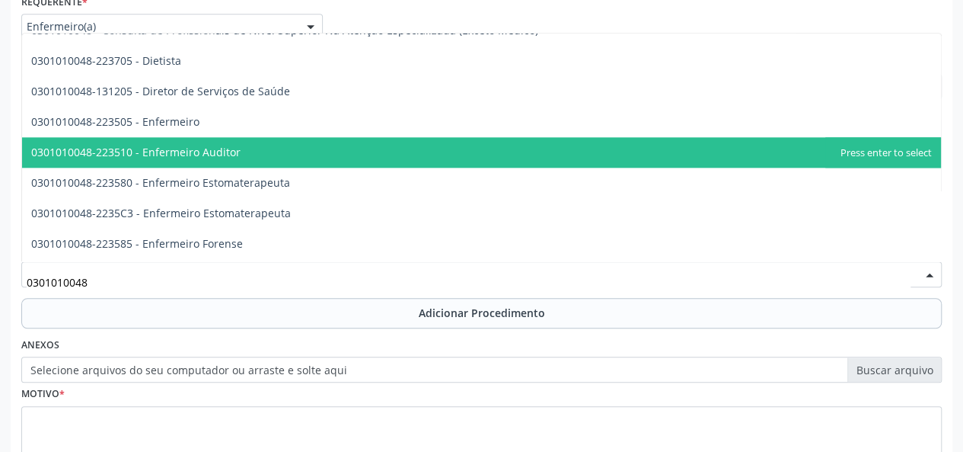
scroll to position [685, 0]
